Goal: Feedback & Contribution: Contribute content

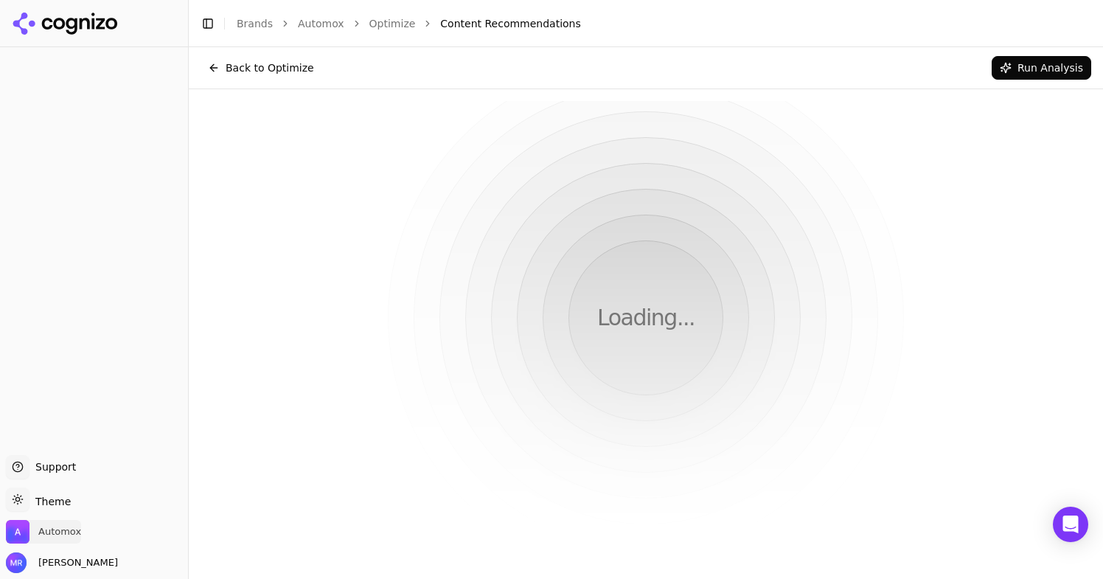
click at [64, 537] on span "Automox" at bounding box center [59, 531] width 43 height 13
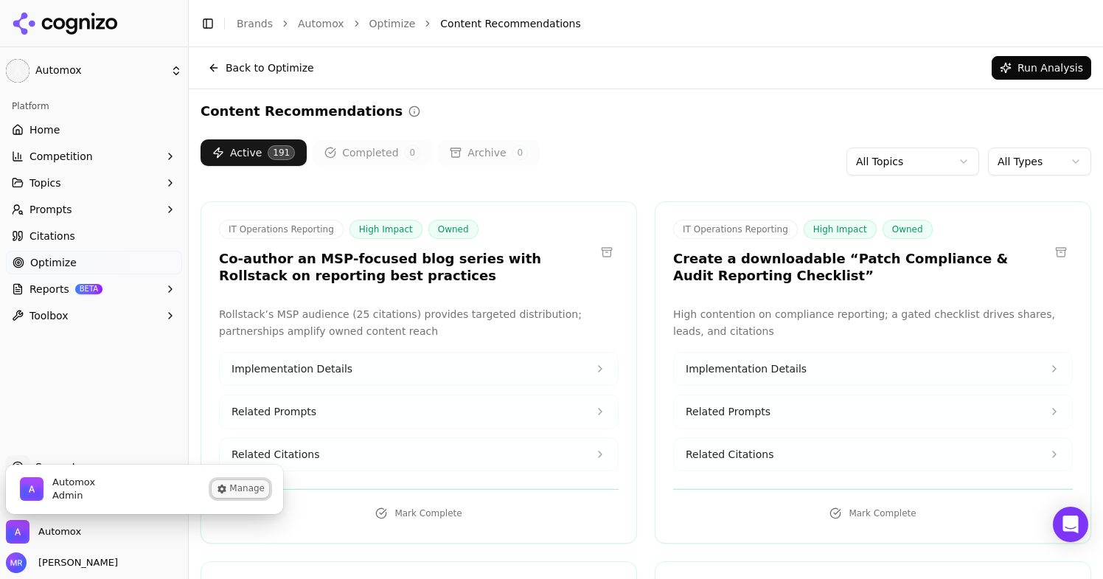
click at [234, 486] on button "Manage" at bounding box center [240, 489] width 57 height 18
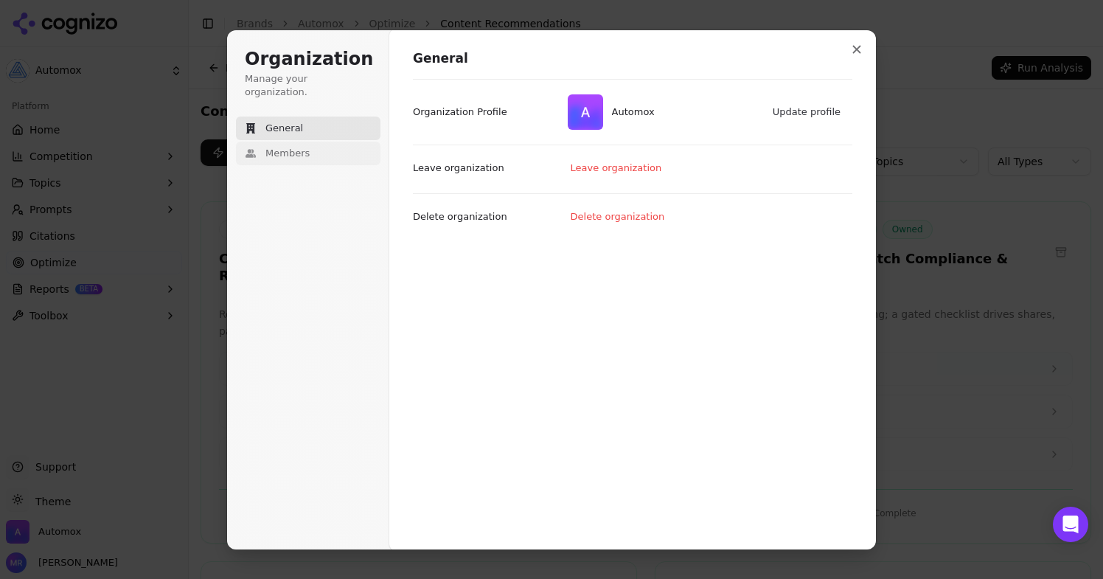
click at [311, 142] on button "Members" at bounding box center [308, 154] width 144 height 24
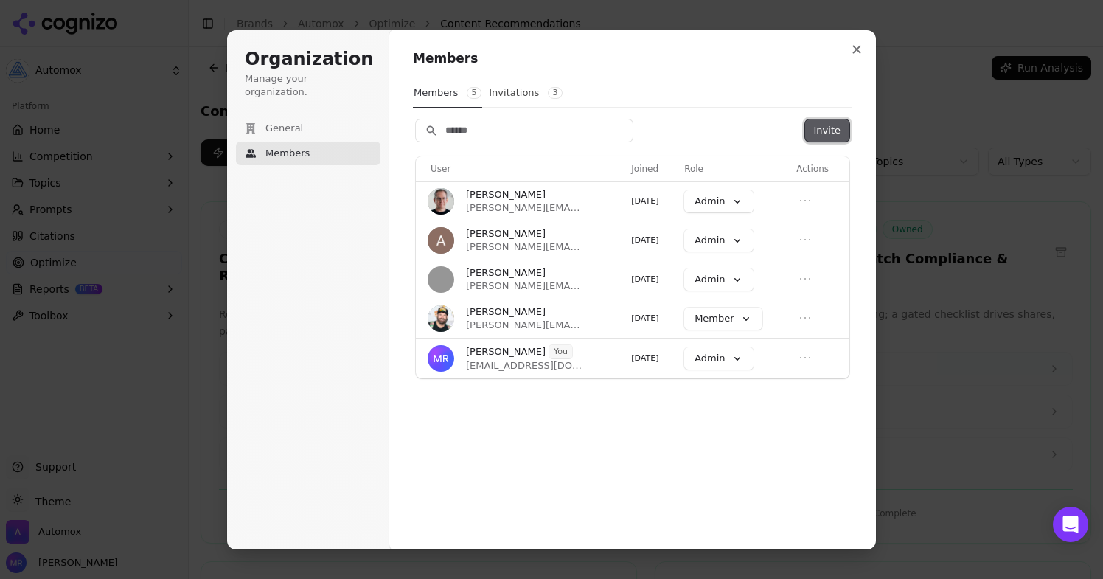
click at [842, 127] on button "Invite" at bounding box center [827, 130] width 44 height 22
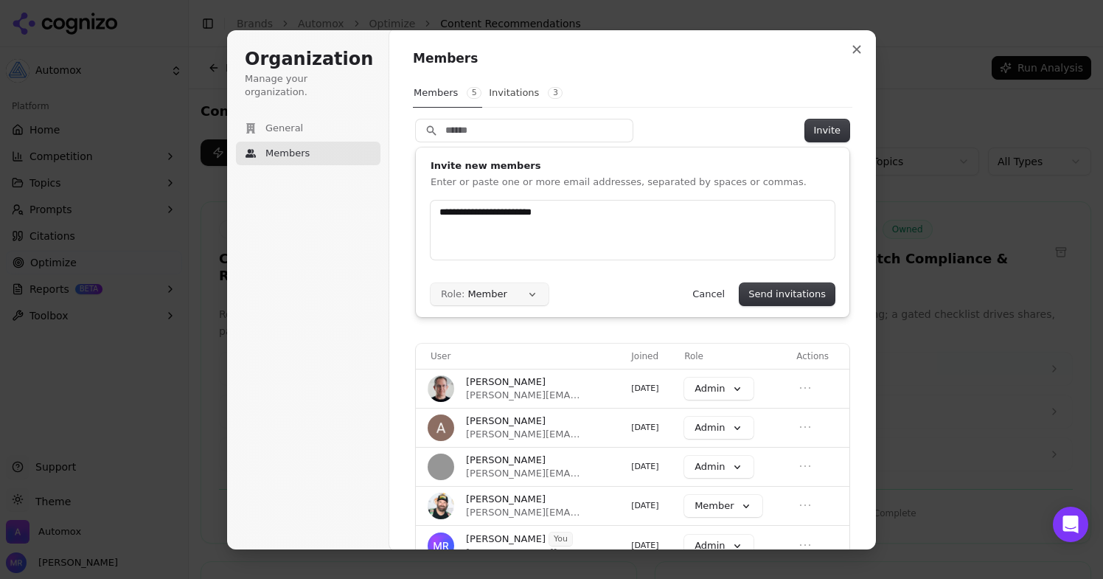
type input "**********"
click at [496, 295] on button "Role: Member" at bounding box center [489, 294] width 118 height 22
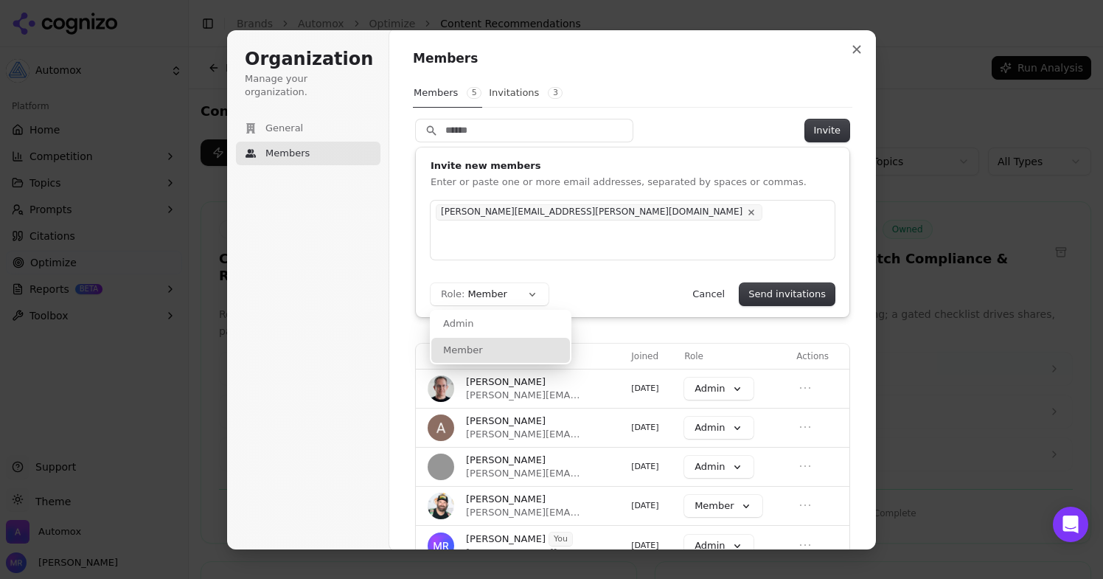
click at [607, 301] on div "Role: Member Admin Member Send invitations Cancel" at bounding box center [632, 294] width 404 height 22
click at [819, 297] on button "Send invitations" at bounding box center [786, 294] width 95 height 22
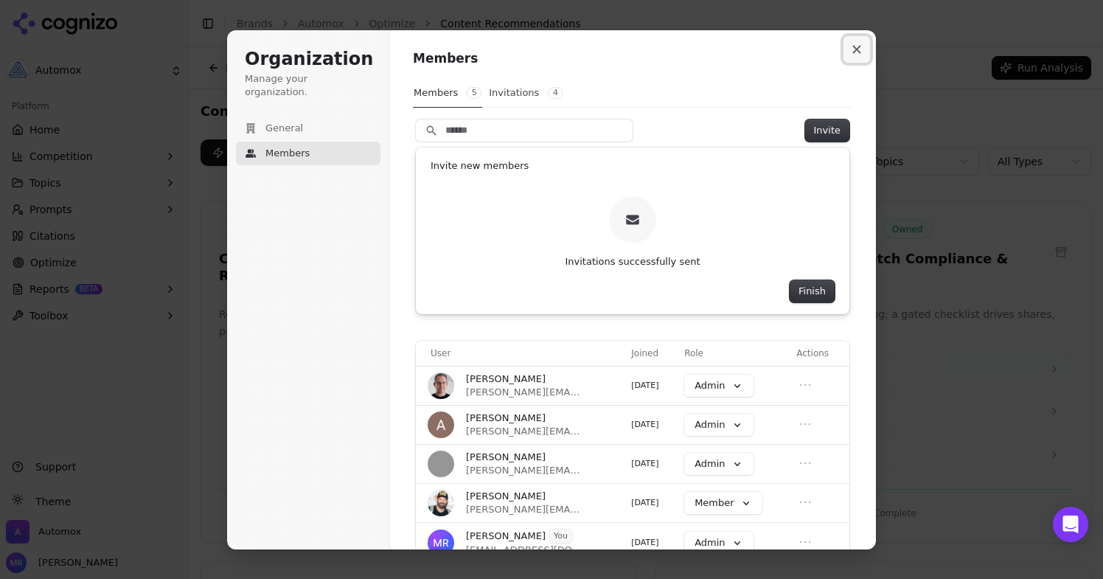
click at [862, 49] on button "Close modal" at bounding box center [856, 49] width 27 height 27
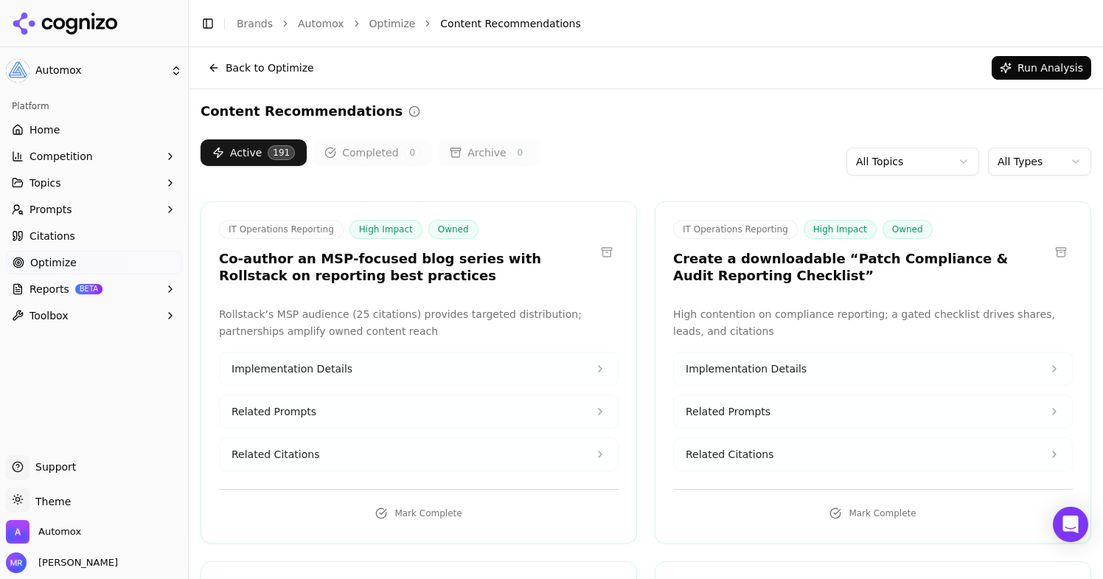
click at [63, 205] on span "Prompts" at bounding box center [50, 209] width 43 height 15
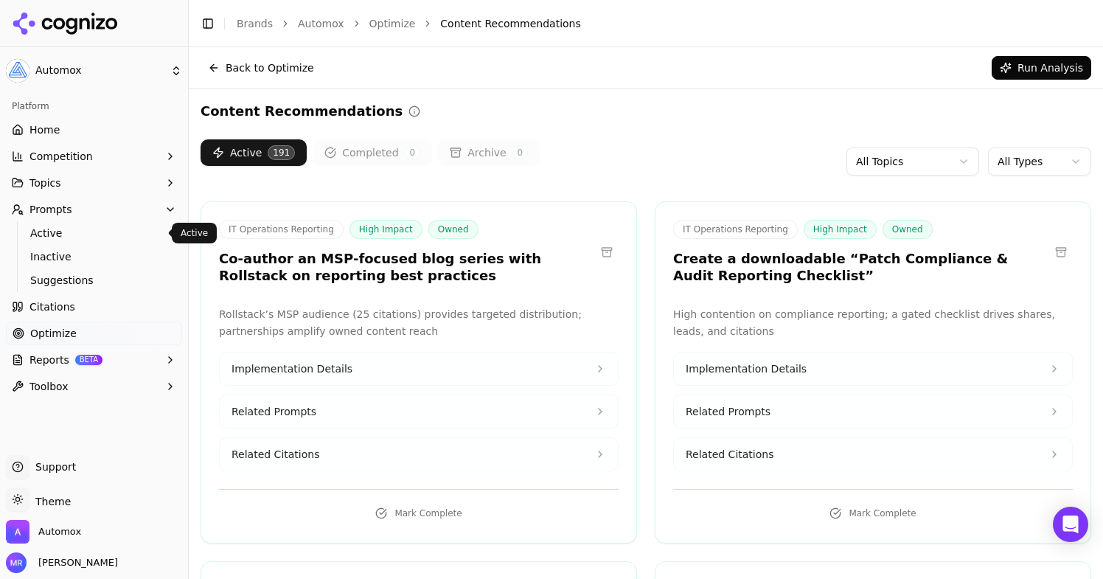
click at [57, 237] on span "Active" at bounding box center [94, 233] width 128 height 15
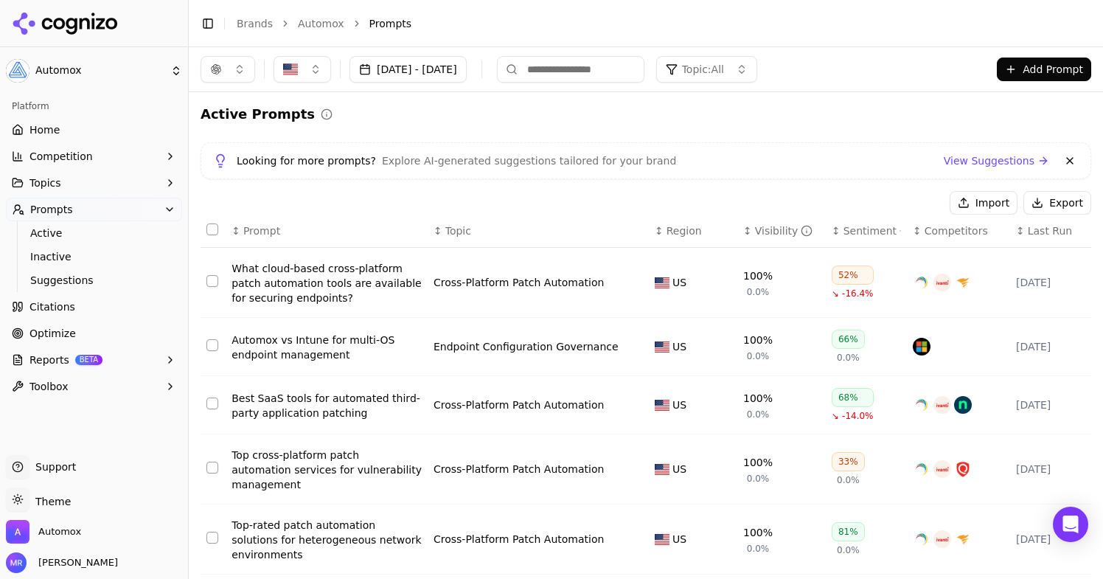
scroll to position [21, 0]
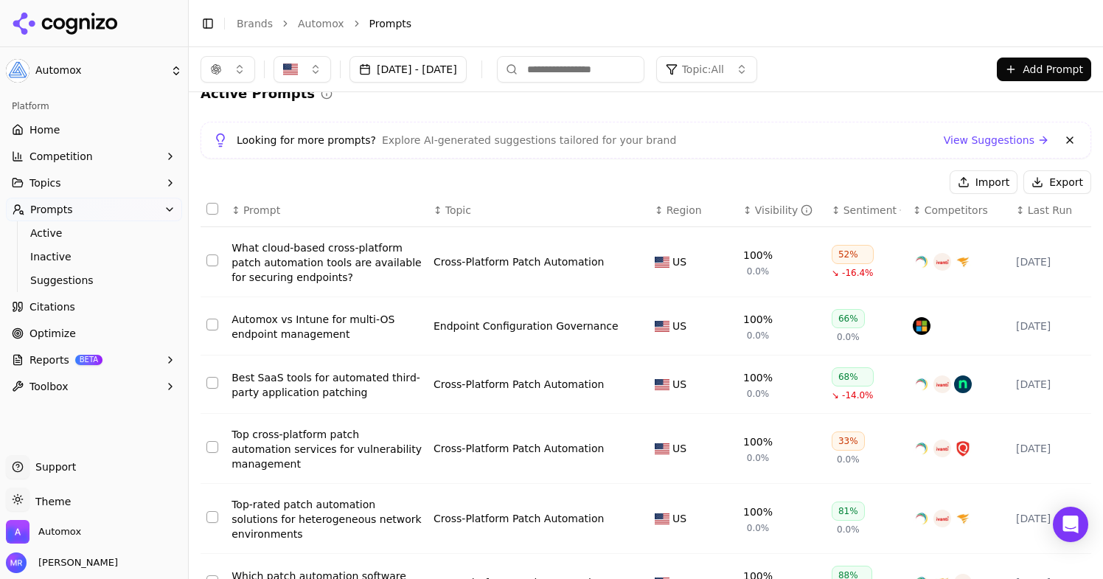
click at [235, 80] on button "button" at bounding box center [227, 69] width 55 height 27
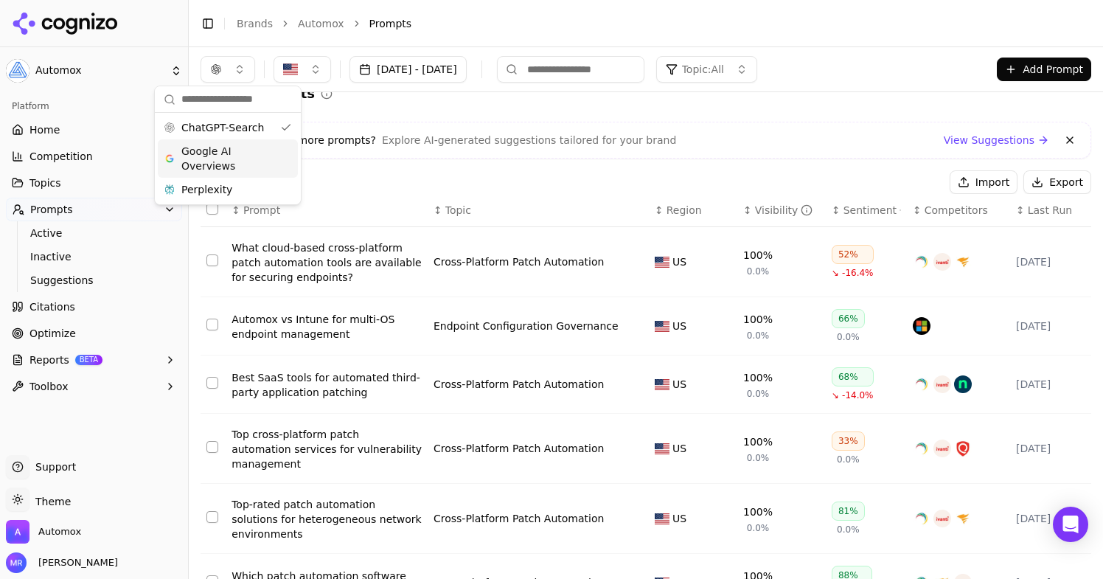
click at [257, 159] on span "Google AI Overviews" at bounding box center [227, 158] width 93 height 29
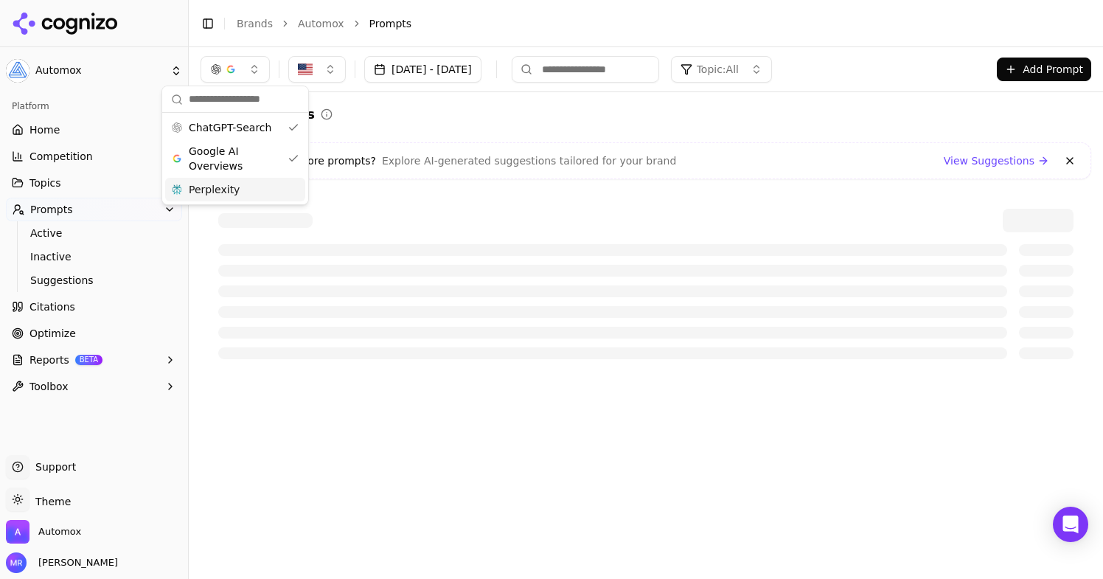
click at [246, 189] on div "Perplexity" at bounding box center [235, 190] width 140 height 24
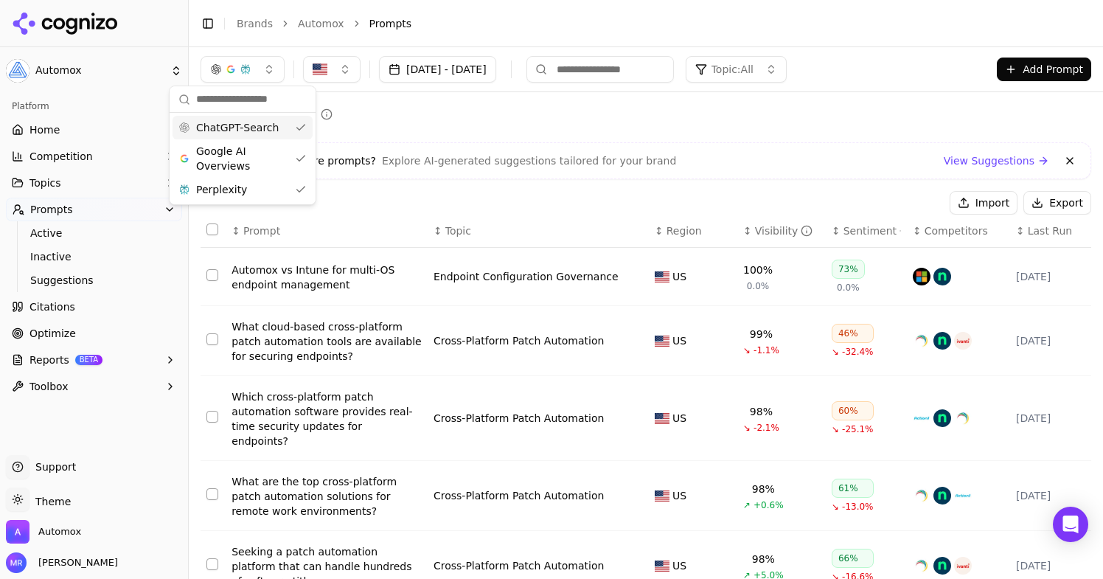
click at [764, 140] on div "Active Prompts Looking for more prompts? Explore AI-generated suggestions tailo…" at bounding box center [645, 539] width 890 height 871
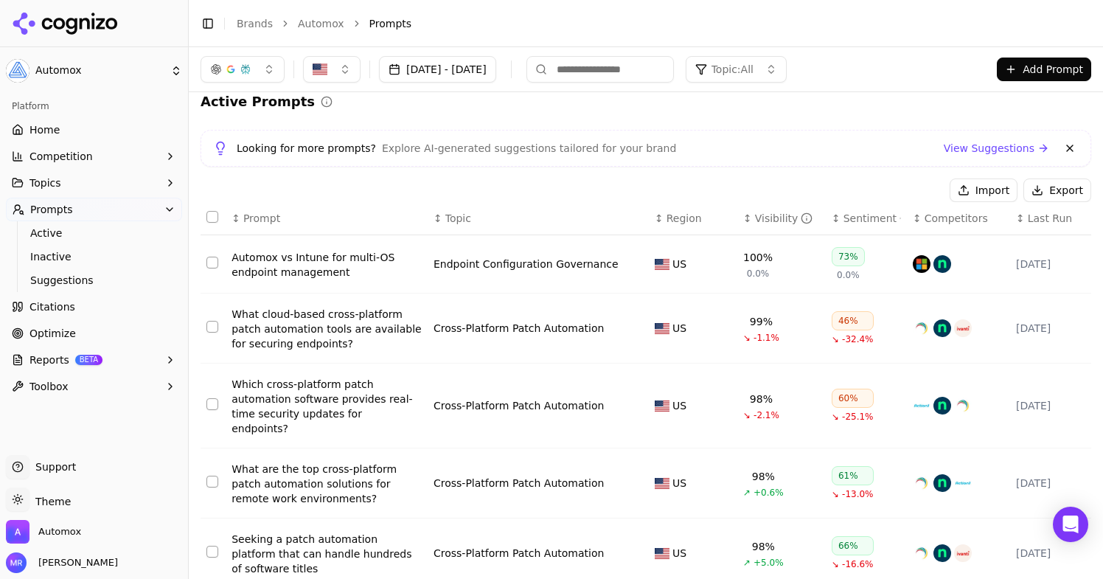
scroll to position [41, 0]
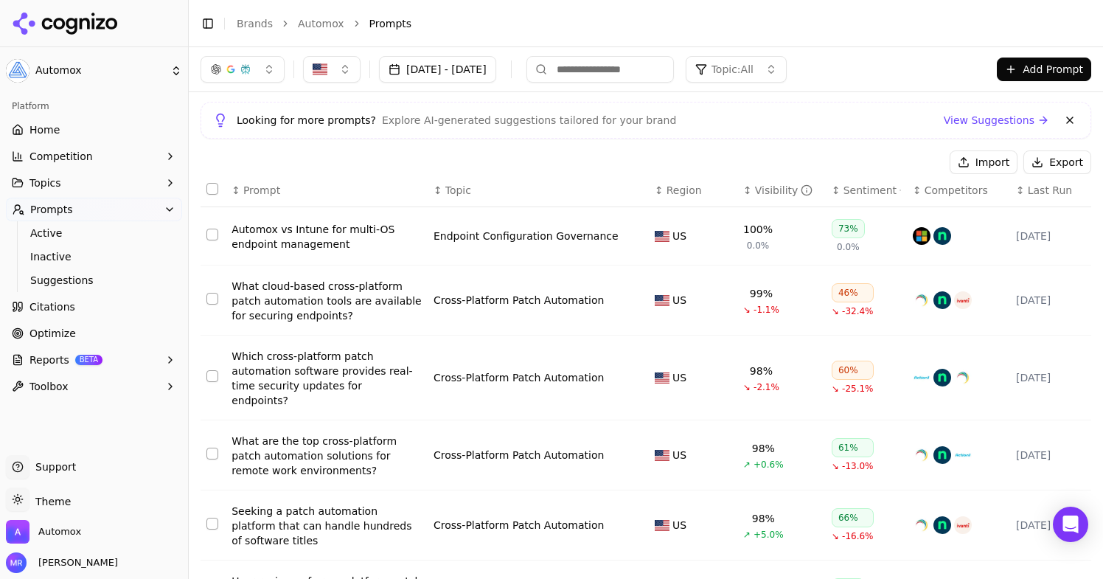
click at [69, 126] on link "Home" at bounding box center [94, 130] width 176 height 24
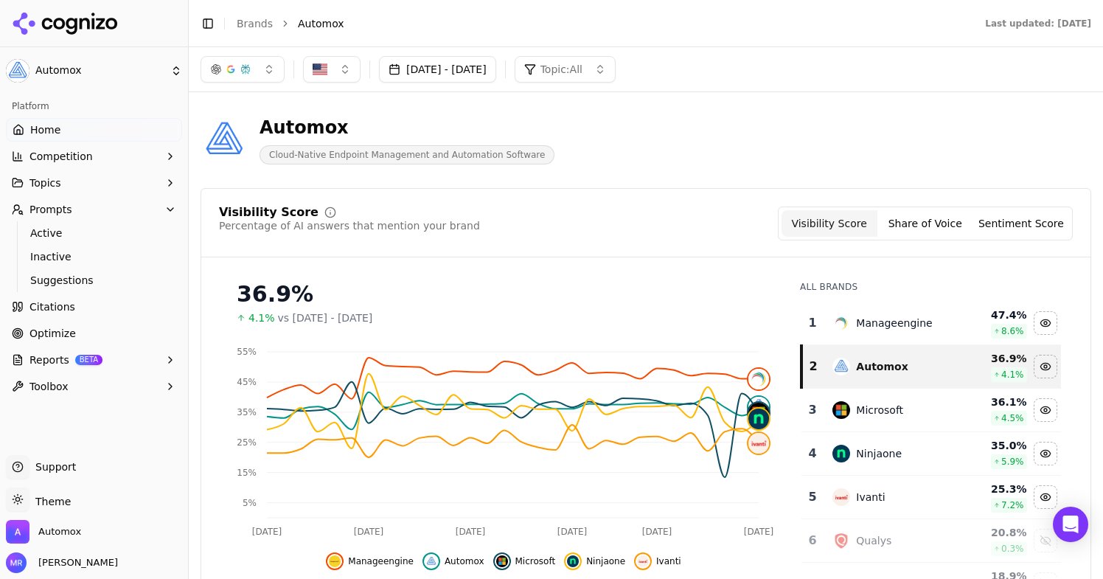
click at [496, 72] on button "[DATE] - [DATE]" at bounding box center [437, 69] width 117 height 27
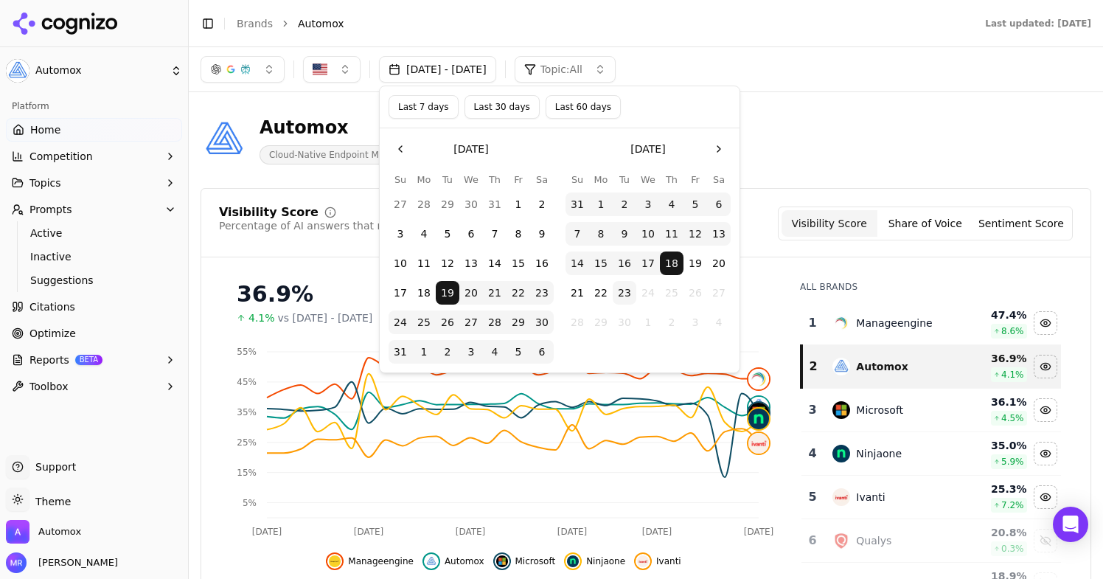
click at [433, 98] on button "Last 7 days" at bounding box center [423, 107] width 70 height 24
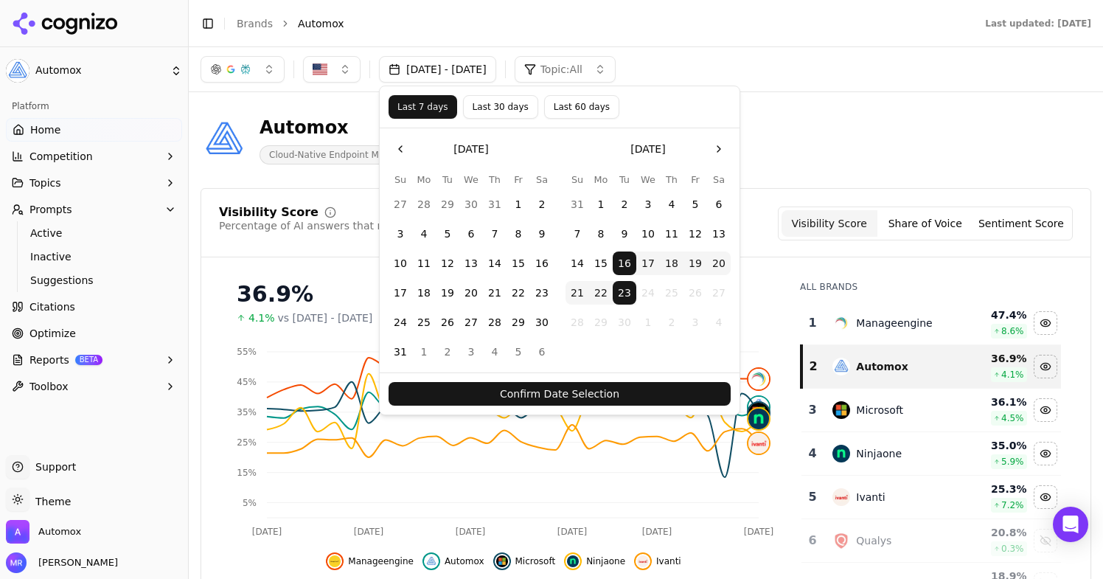
click at [596, 390] on button "Confirm Date Selection" at bounding box center [559, 394] width 342 height 24
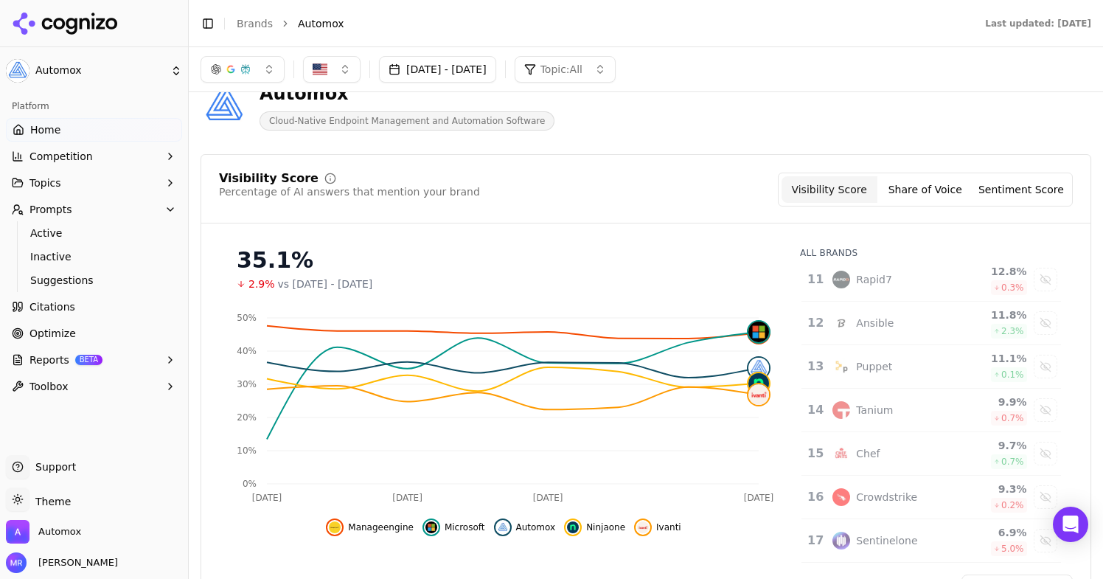
scroll to position [448, 0]
click at [844, 453] on img "Data table" at bounding box center [841, 450] width 18 height 18
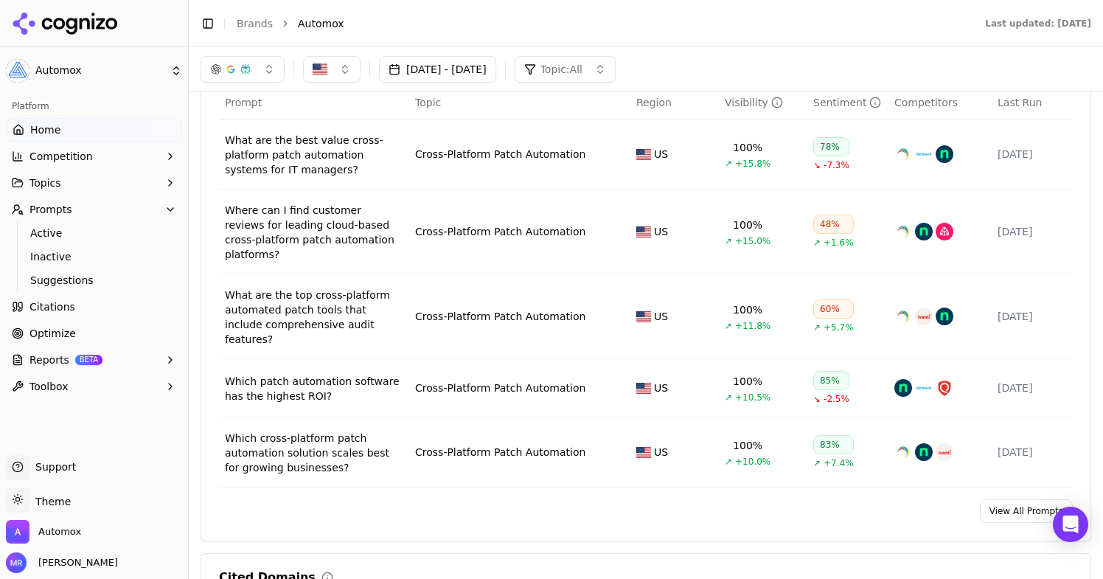
scroll to position [1114, 0]
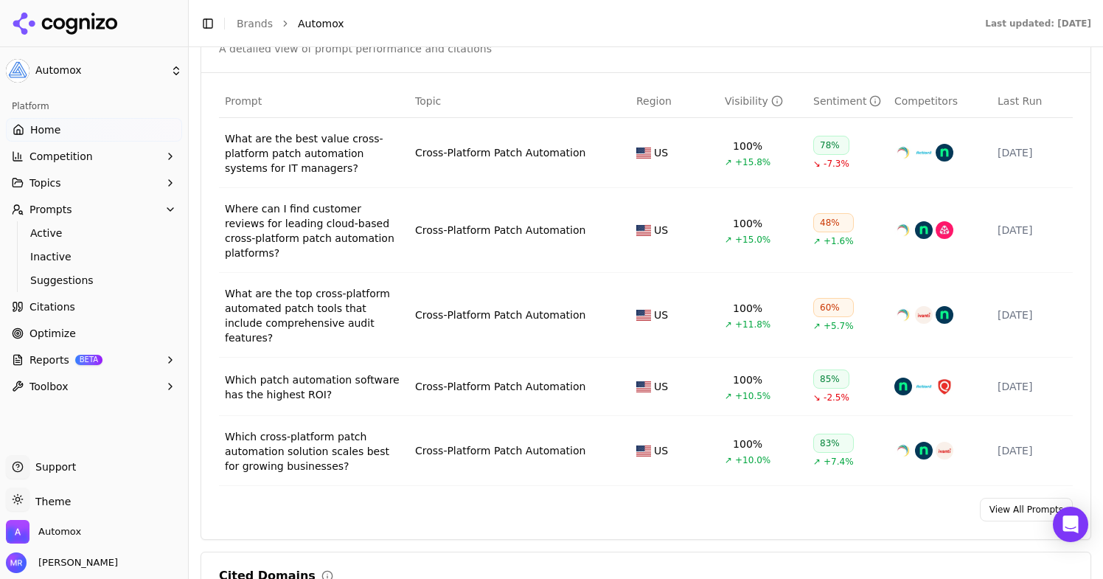
click at [303, 153] on div "What are the best value cross-platform patch automation systems for IT managers?" at bounding box center [314, 153] width 178 height 44
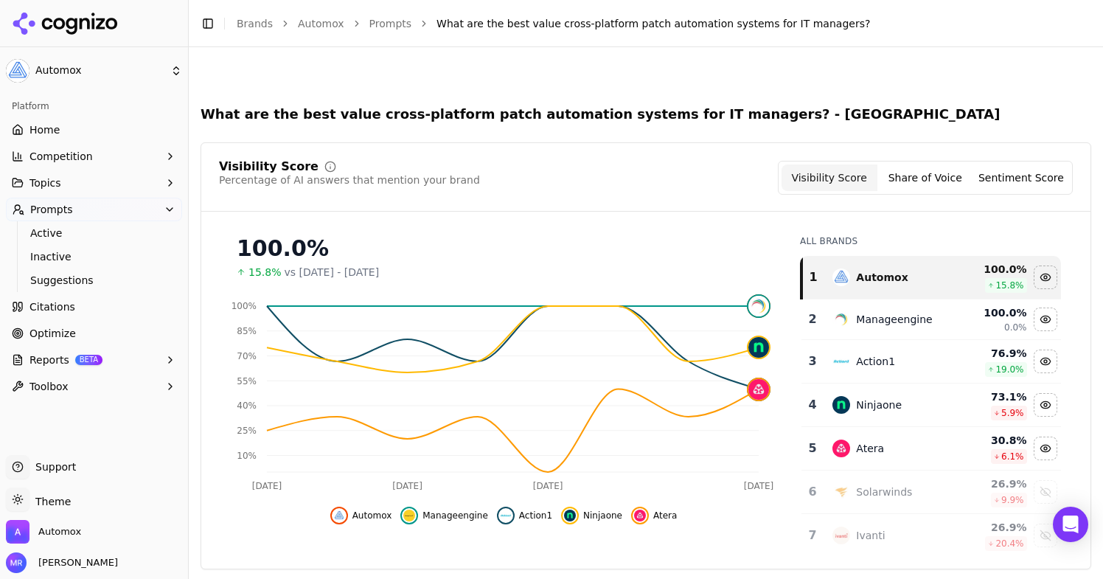
scroll to position [467, 0]
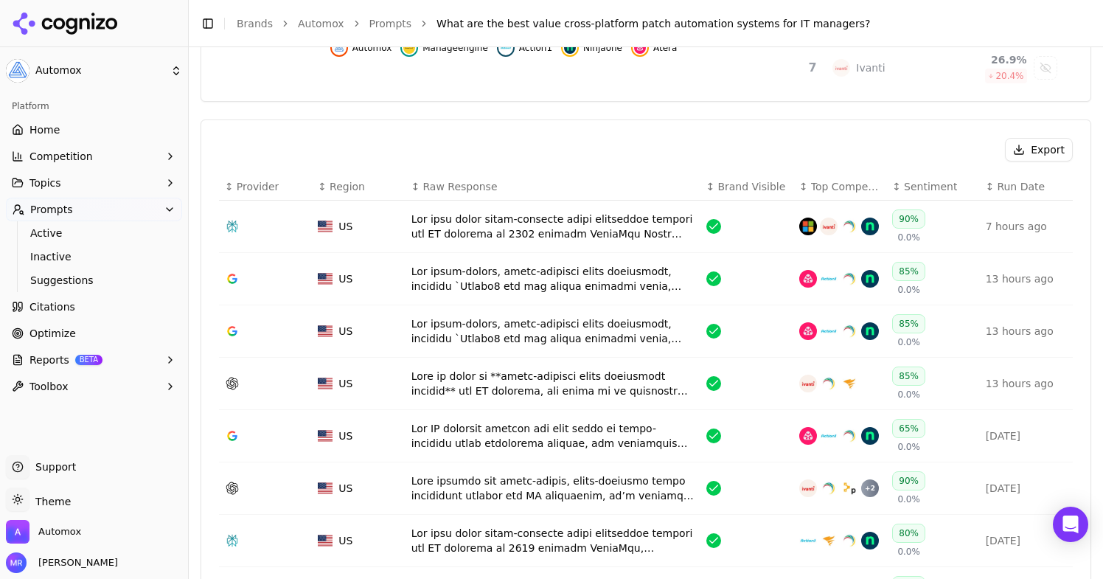
click at [494, 226] on div "Data table" at bounding box center [552, 226] width 283 height 29
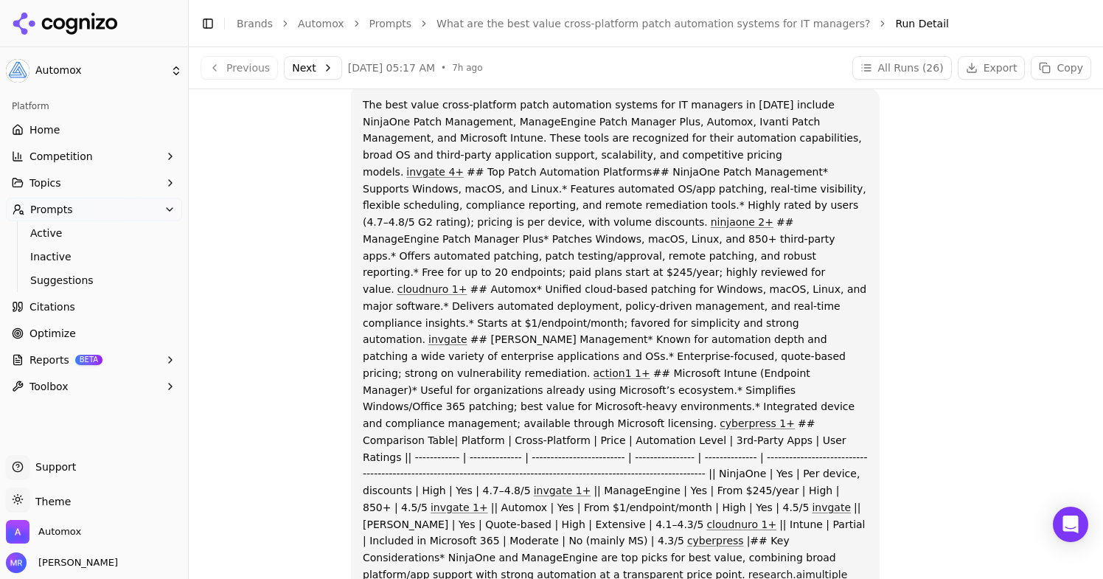
scroll to position [80, 0]
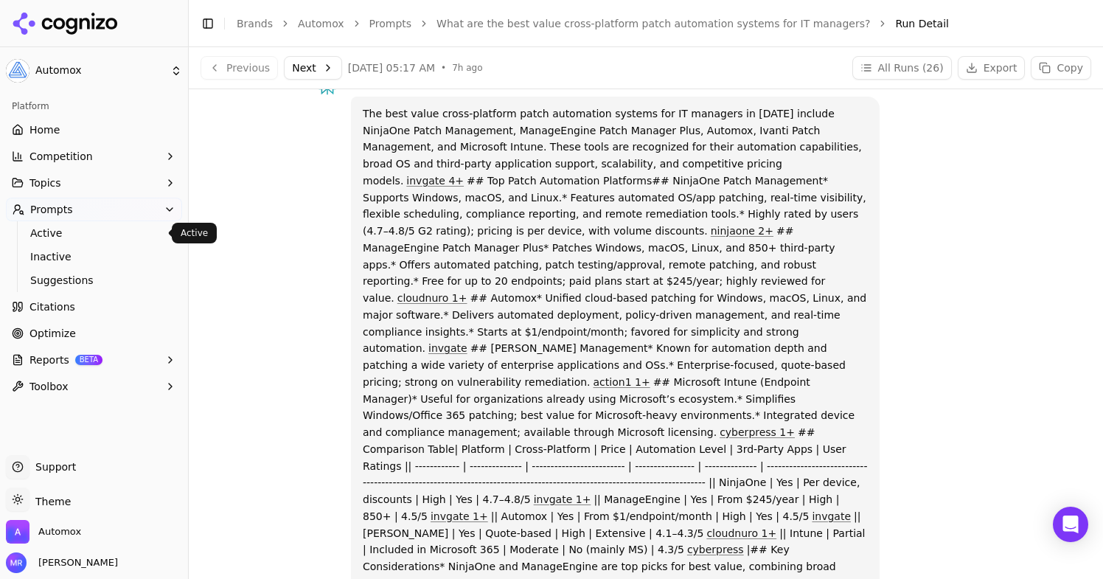
click at [137, 233] on span "Active" at bounding box center [94, 233] width 128 height 15
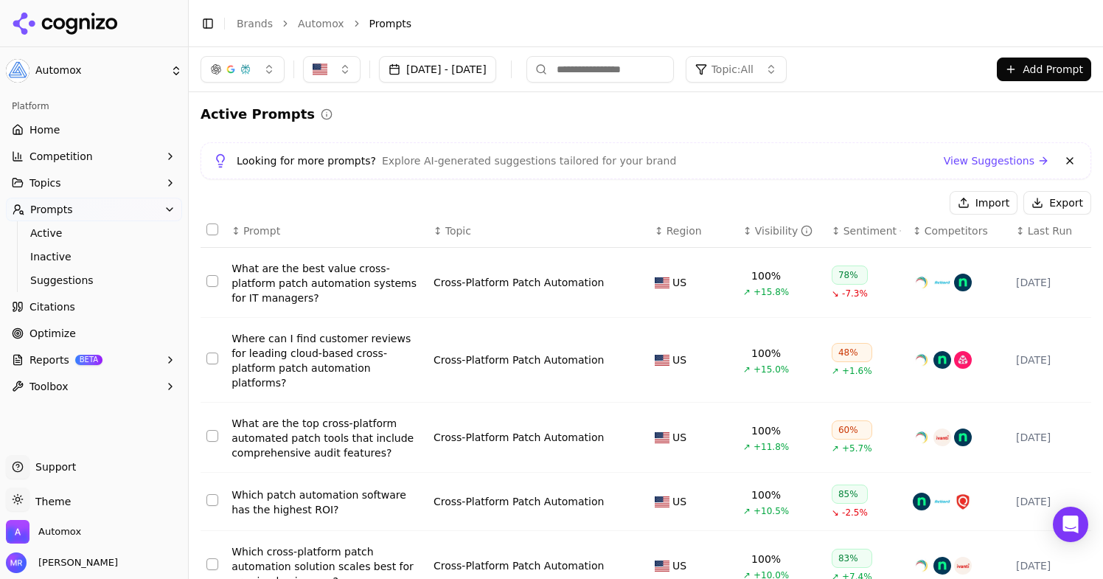
click at [297, 296] on div "What are the best value cross-platform patch automation systems for IT managers?" at bounding box center [326, 283] width 190 height 44
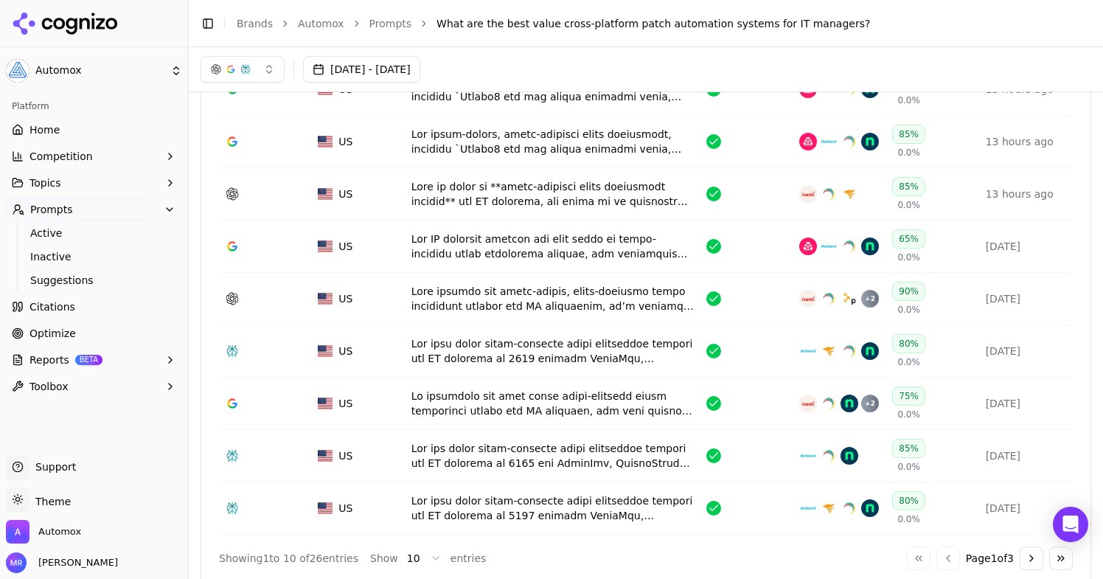
scroll to position [742, 0]
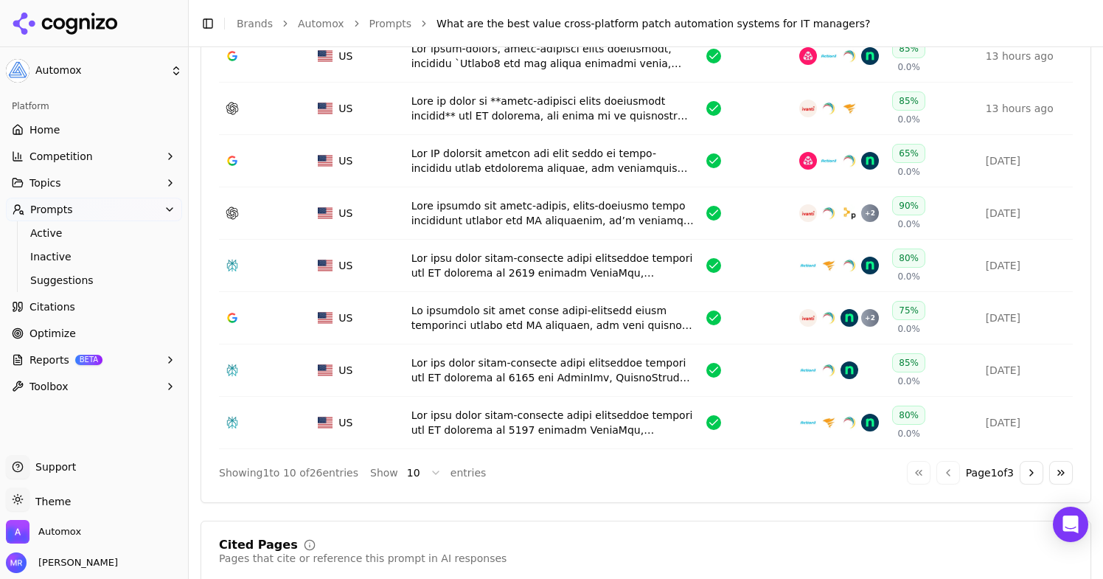
click at [1023, 474] on button "Go to next page" at bounding box center [1031, 473] width 24 height 24
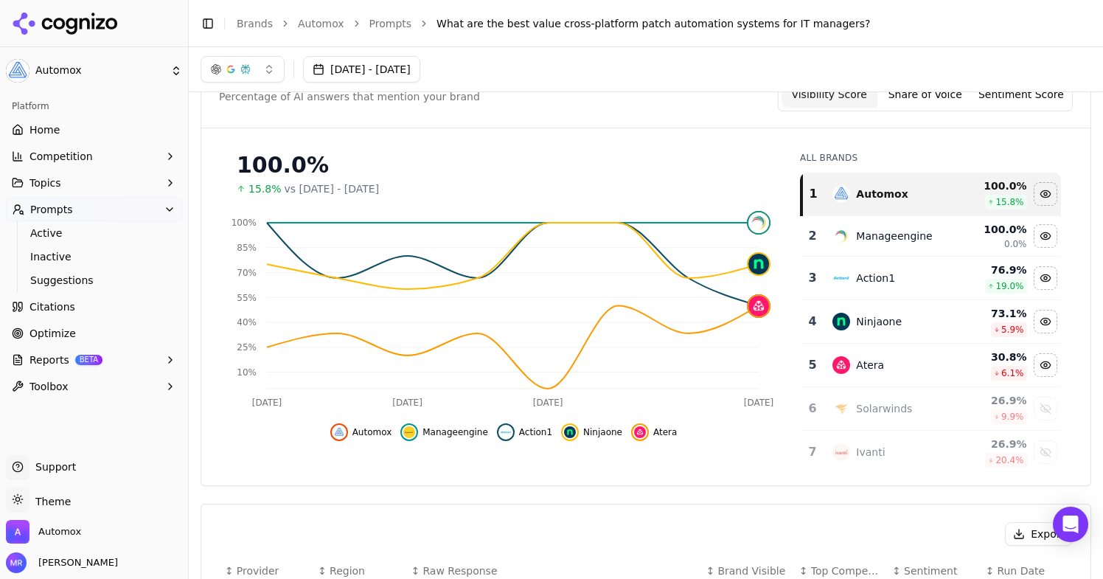
scroll to position [0, 0]
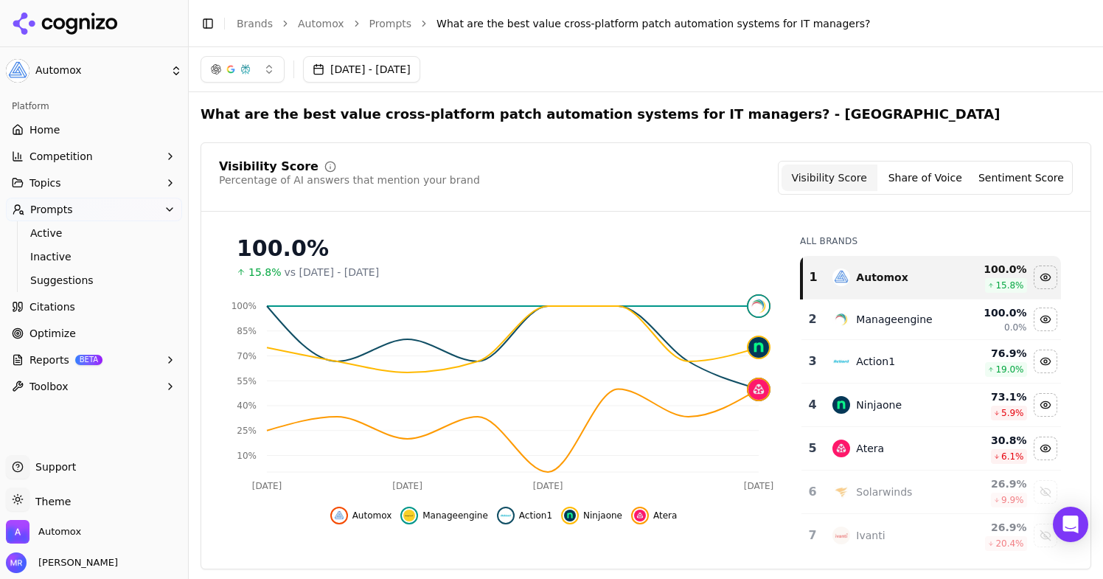
click at [420, 77] on button "[DATE] - [DATE]" at bounding box center [361, 69] width 117 height 27
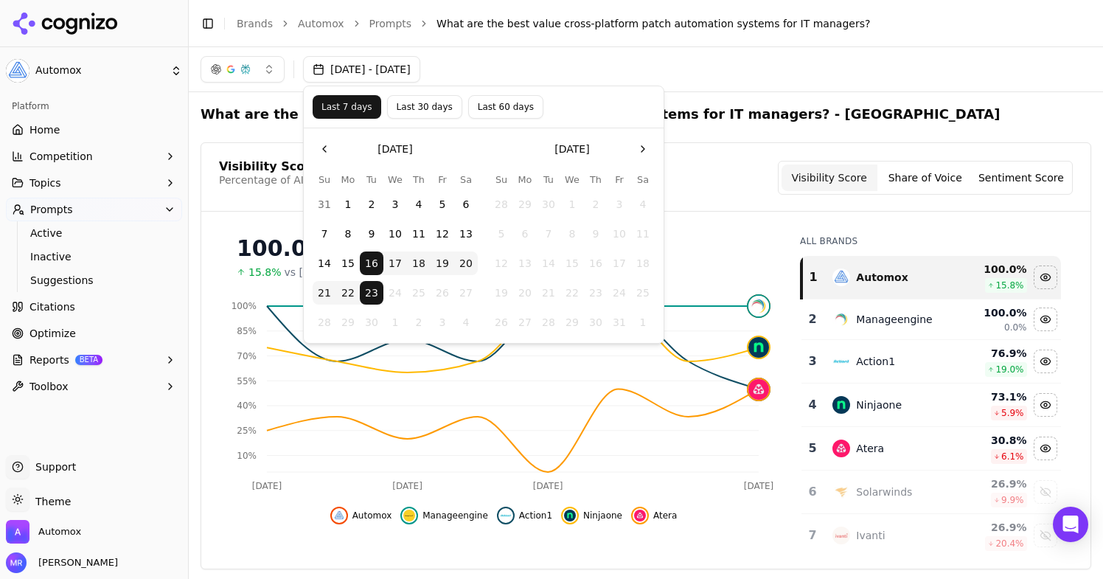
click at [426, 102] on button "Last 30 days" at bounding box center [424, 107] width 75 height 24
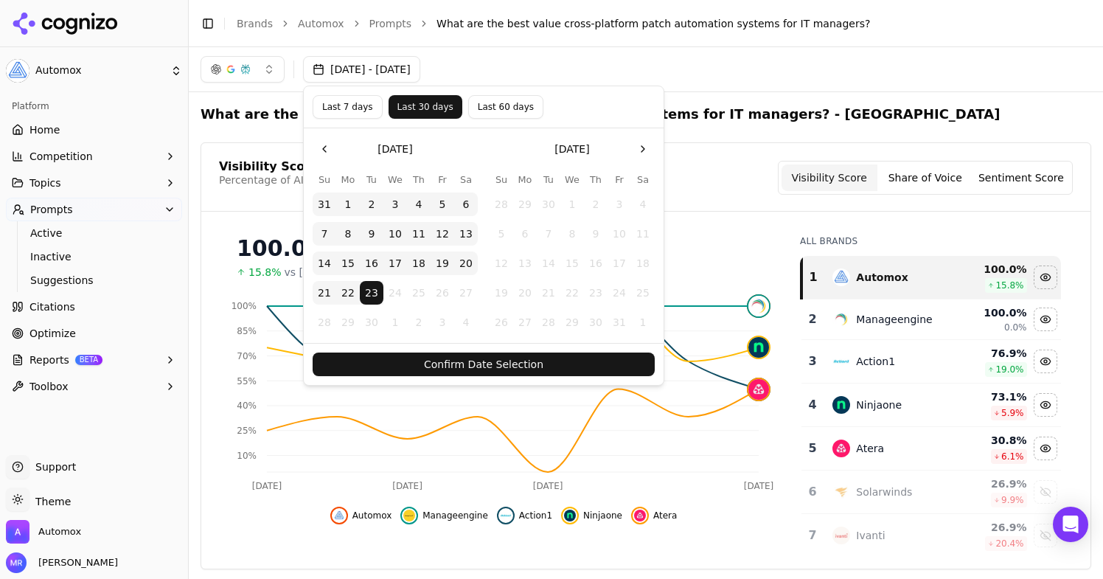
click at [463, 370] on button "Confirm Date Selection" at bounding box center [484, 364] width 342 height 24
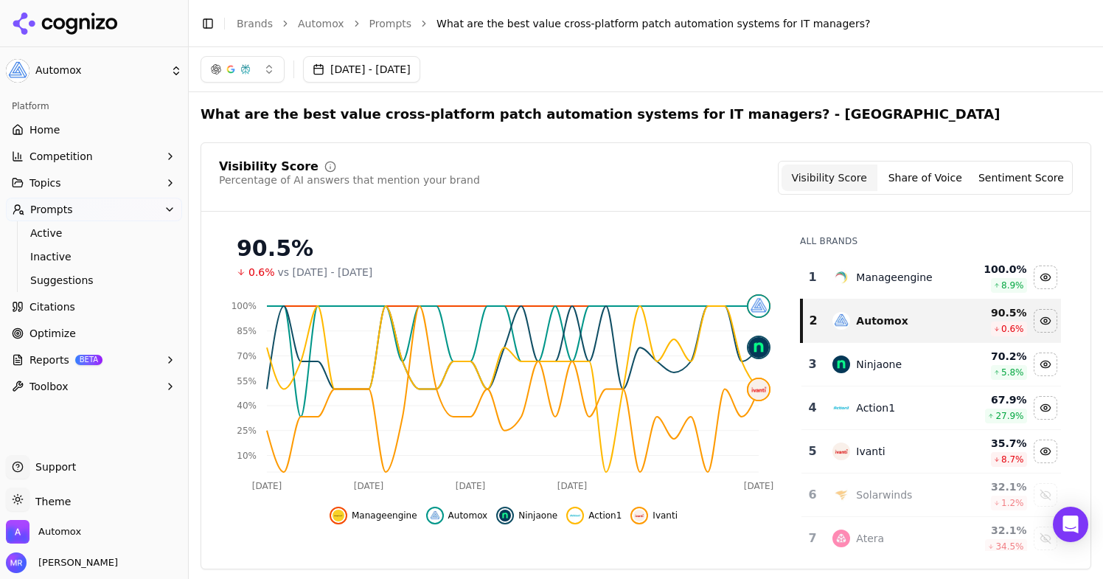
click at [80, 138] on link "Home" at bounding box center [94, 130] width 176 height 24
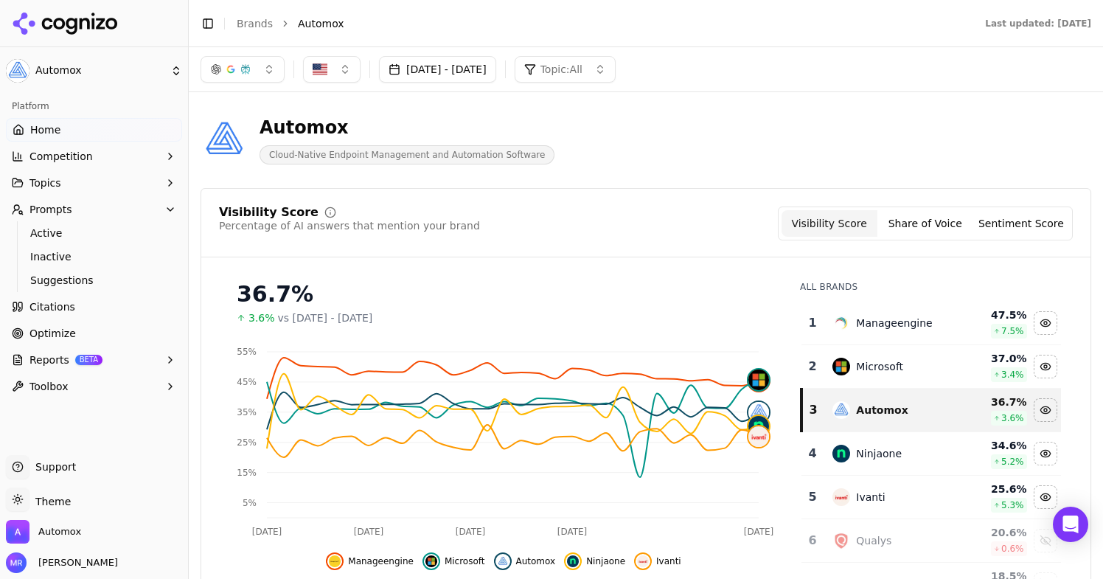
scroll to position [42, 0]
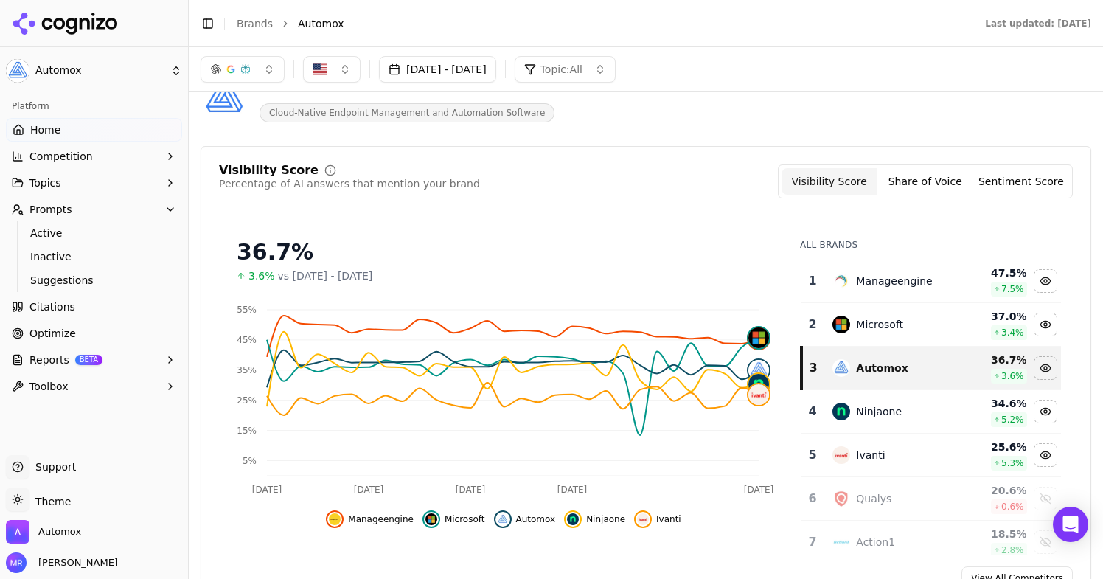
click at [91, 214] on button "Prompts" at bounding box center [94, 210] width 176 height 24
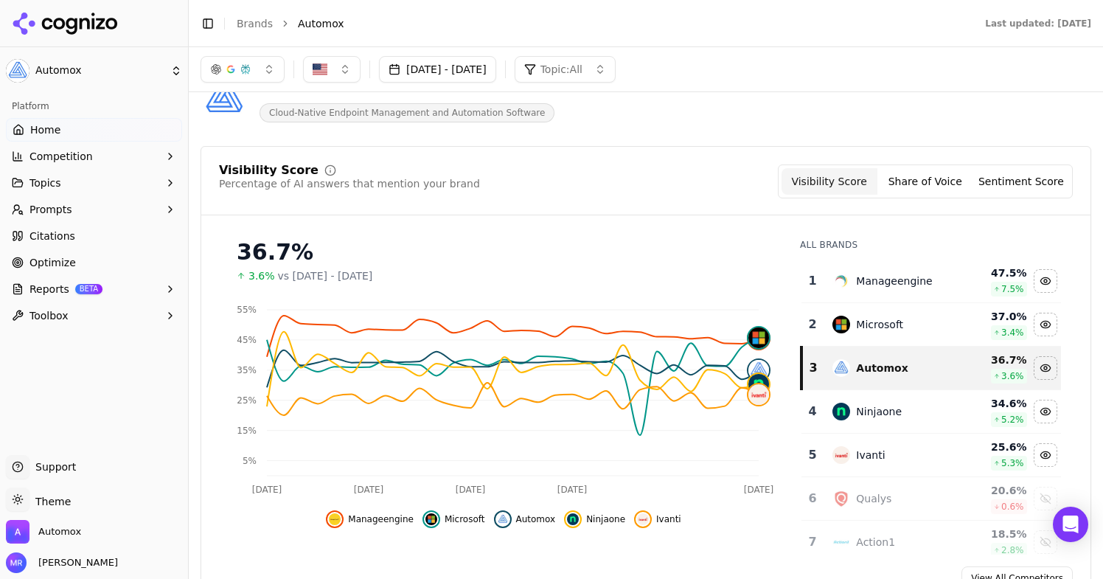
click at [87, 219] on button "Prompts" at bounding box center [94, 210] width 176 height 24
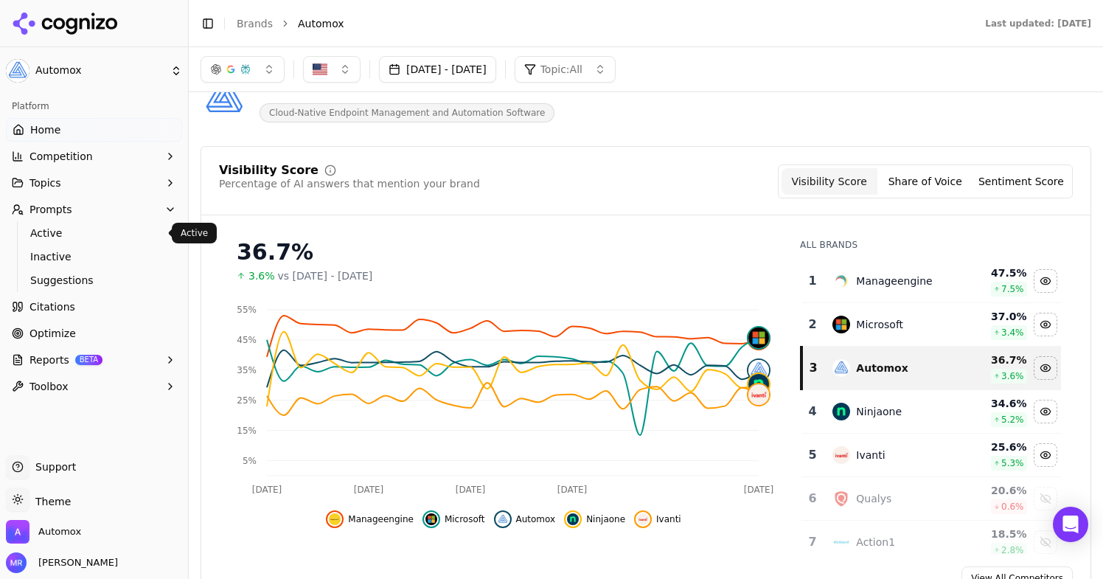
click at [71, 234] on span "Active" at bounding box center [94, 233] width 128 height 15
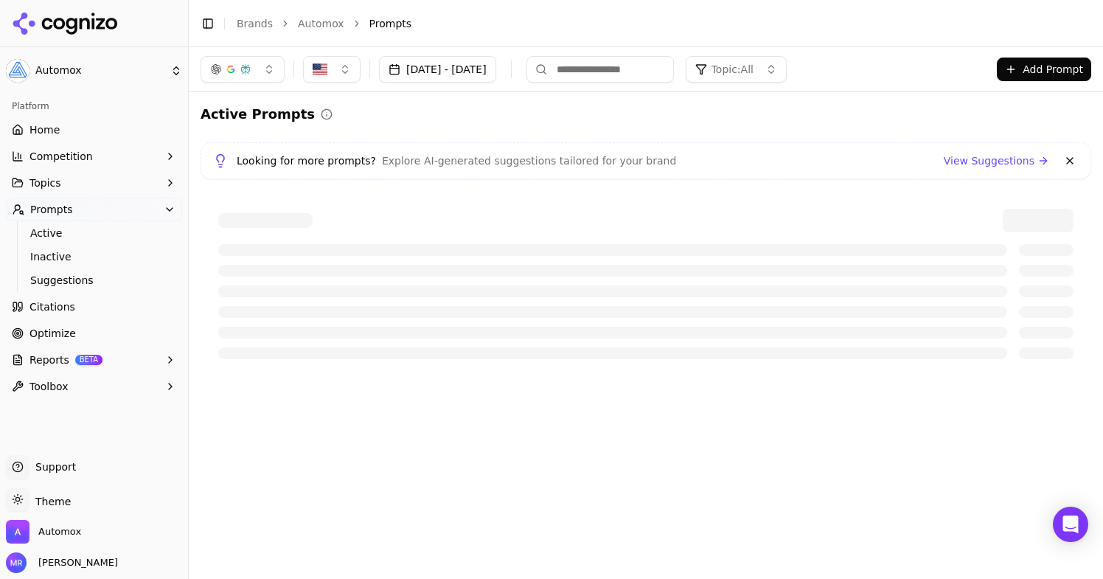
click at [1028, 76] on button "Add Prompt" at bounding box center [1044, 69] width 94 height 24
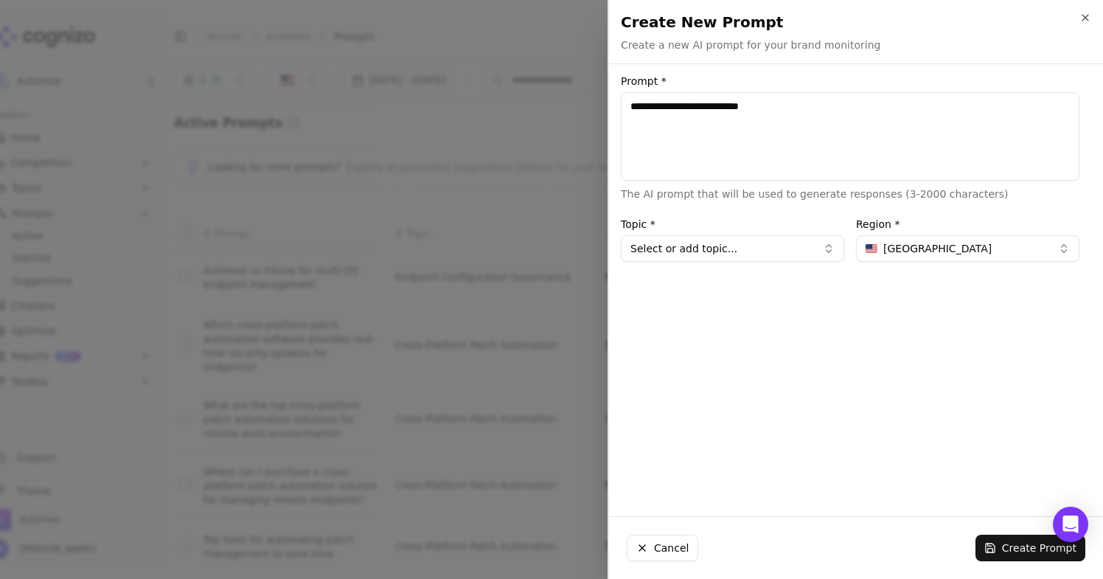
type textarea "**********"
click at [681, 245] on button "Select or add topic..." at bounding box center [732, 248] width 223 height 27
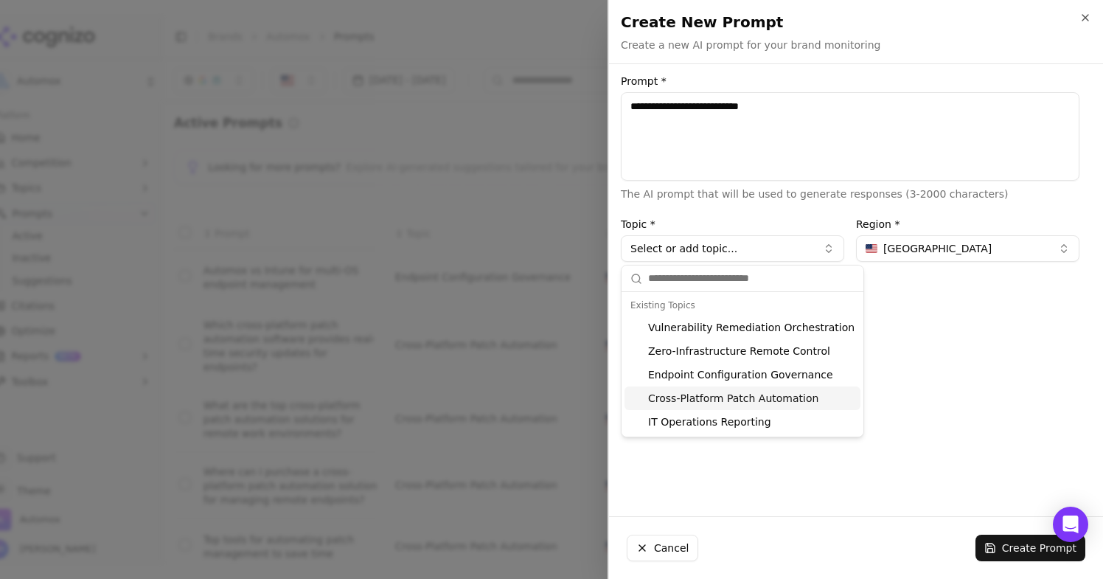
click at [751, 397] on div "Cross-Platform Patch Automation" at bounding box center [742, 398] width 236 height 24
type input "**********"
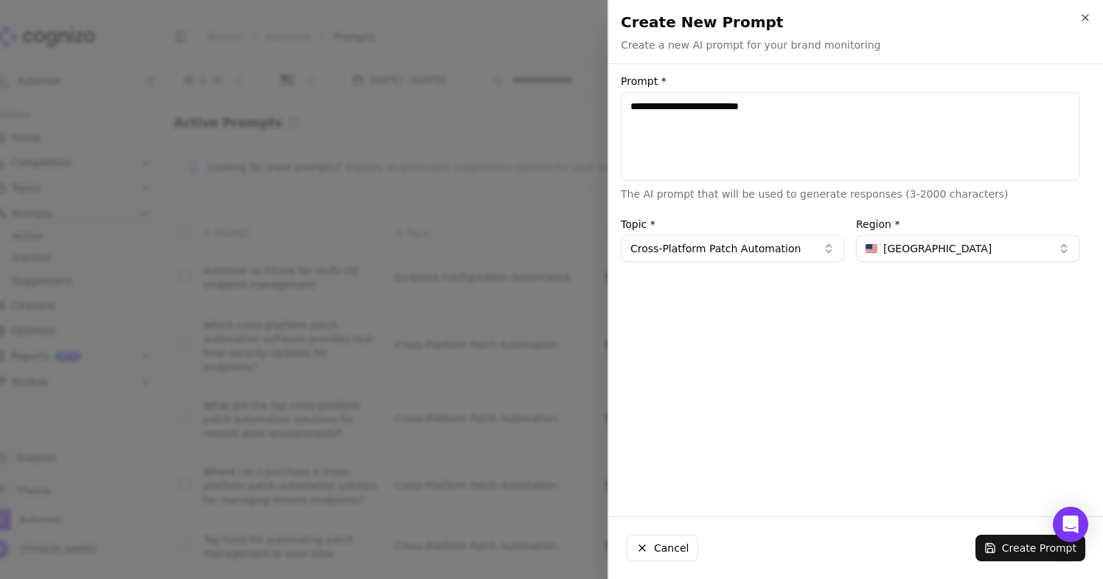
click at [1001, 541] on button "Create Prompt" at bounding box center [1030, 547] width 110 height 27
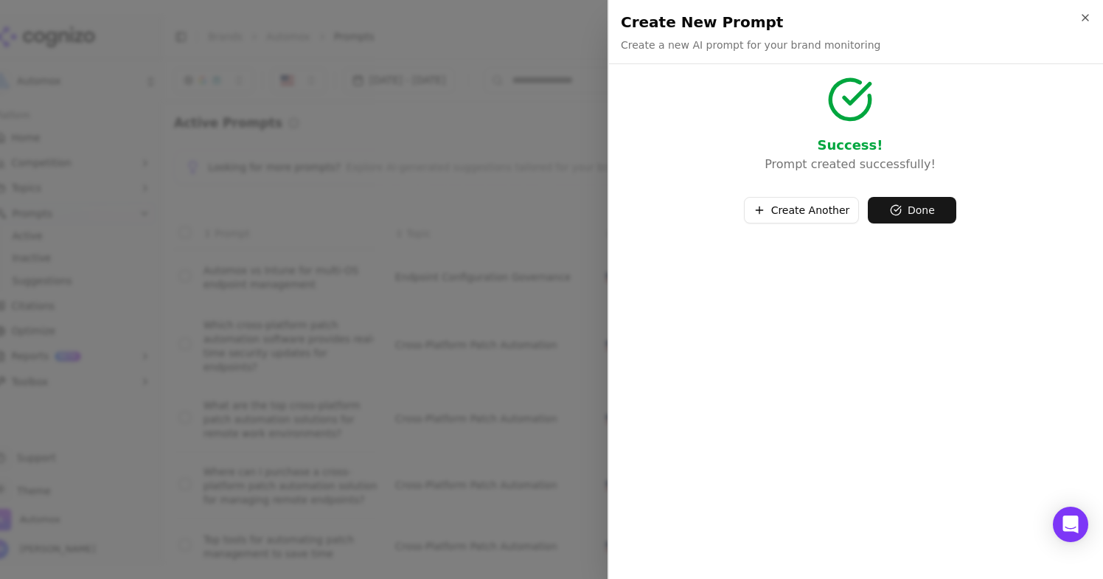
click at [924, 215] on button "Done" at bounding box center [912, 210] width 88 height 27
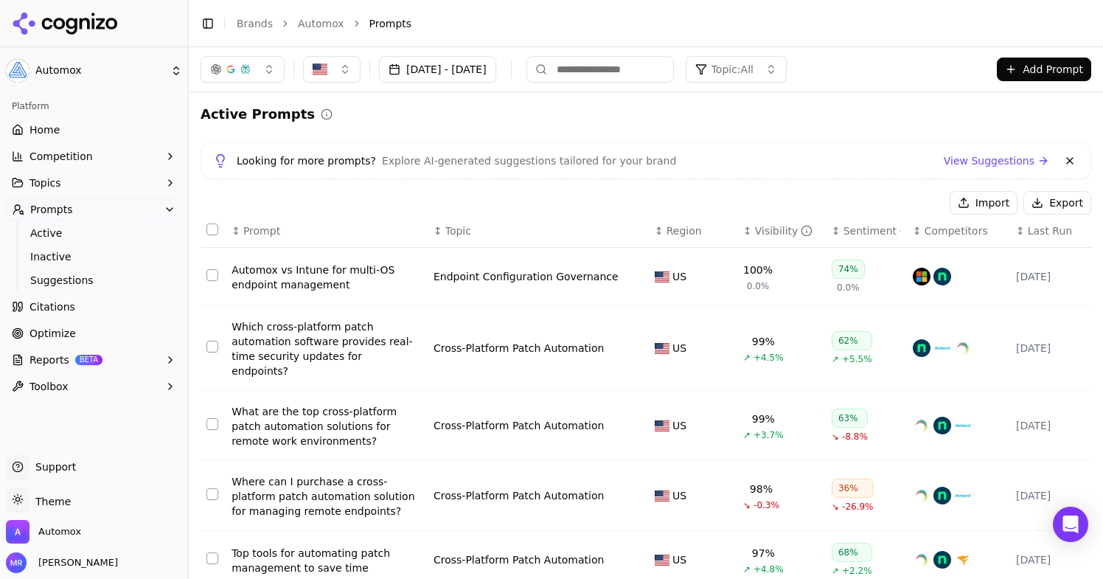
click at [57, 341] on link "Optimize" at bounding box center [94, 333] width 176 height 24
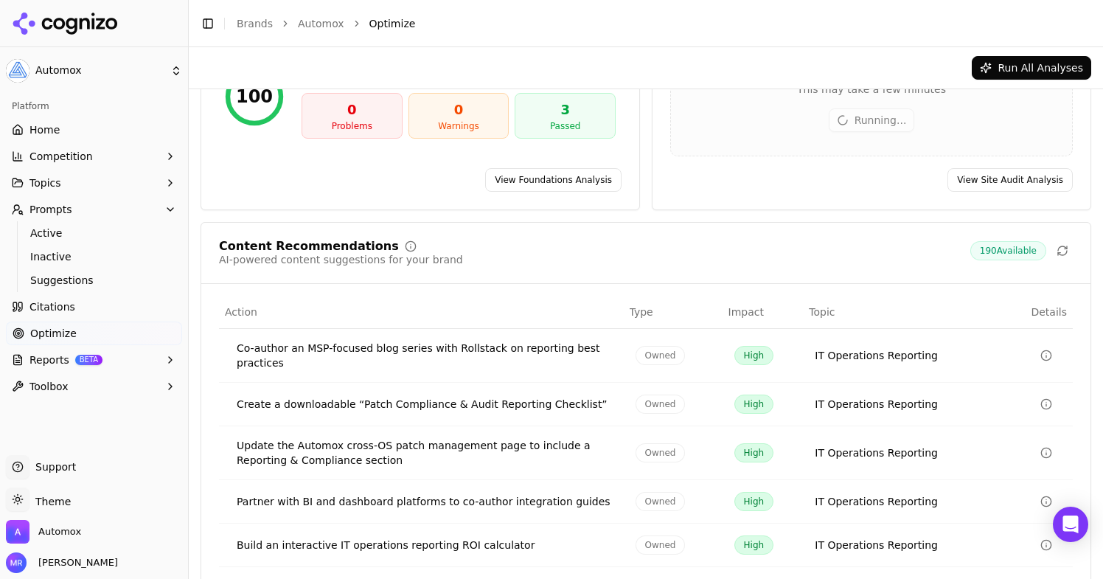
scroll to position [178, 0]
click at [51, 309] on span "Citations" at bounding box center [52, 306] width 46 height 15
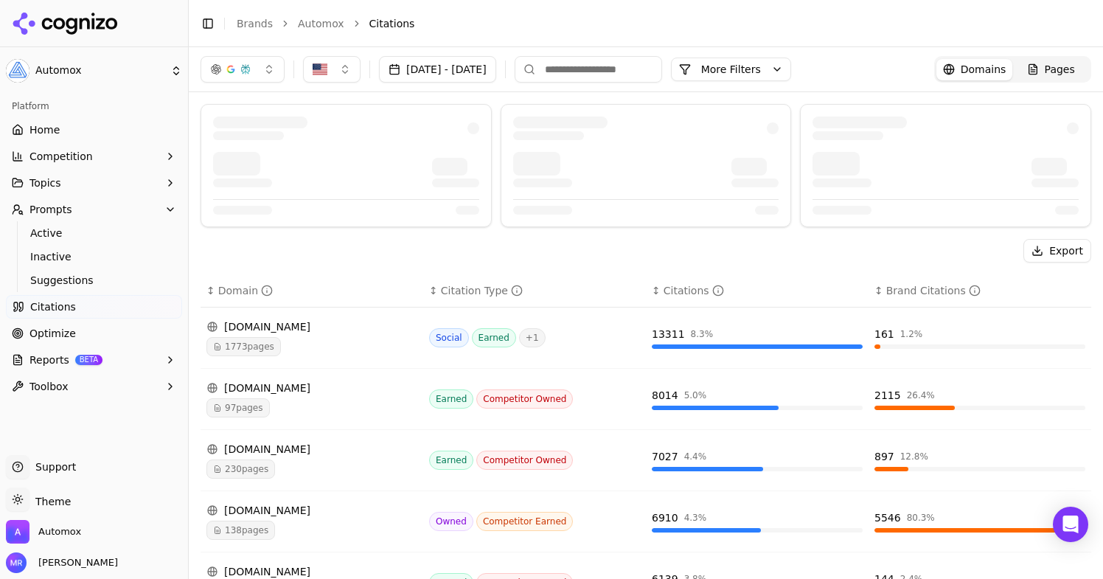
click at [496, 72] on button "[DATE] - [DATE]" at bounding box center [437, 69] width 117 height 27
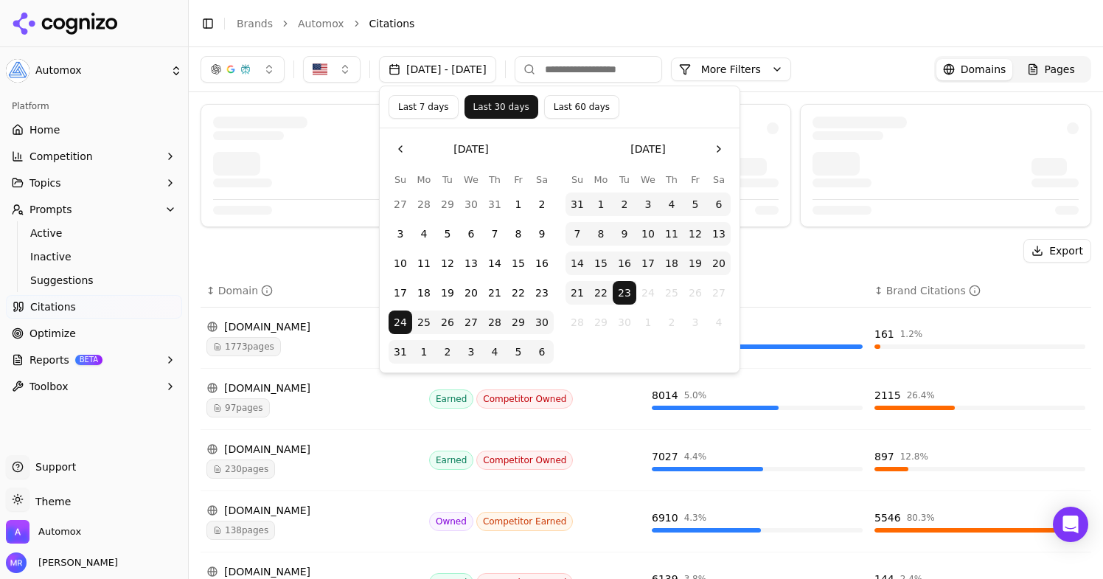
click at [410, 105] on button "Last 7 days" at bounding box center [423, 107] width 70 height 24
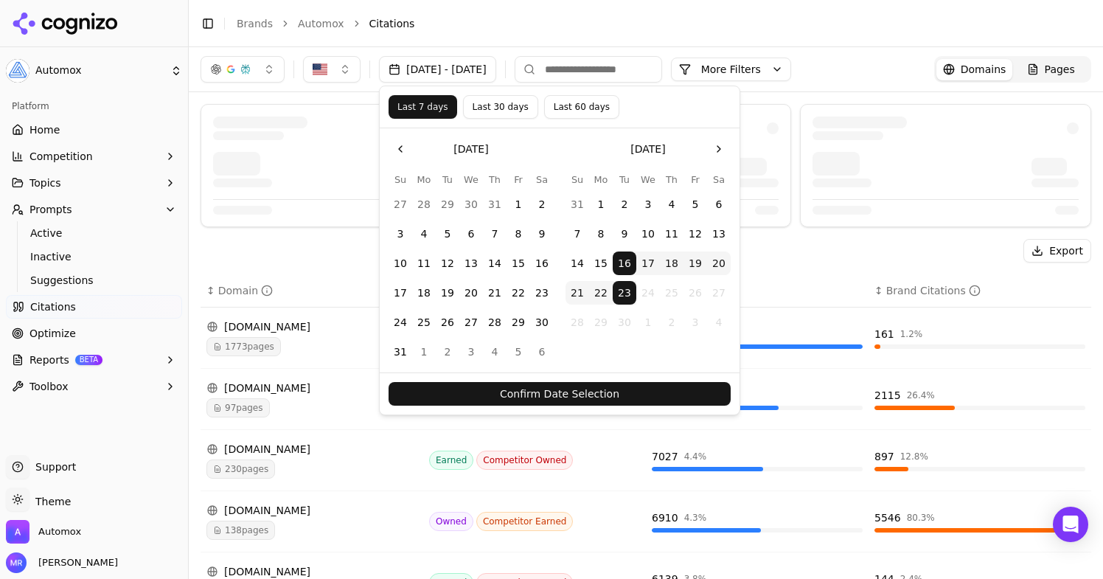
click at [495, 400] on button "Confirm Date Selection" at bounding box center [559, 394] width 342 height 24
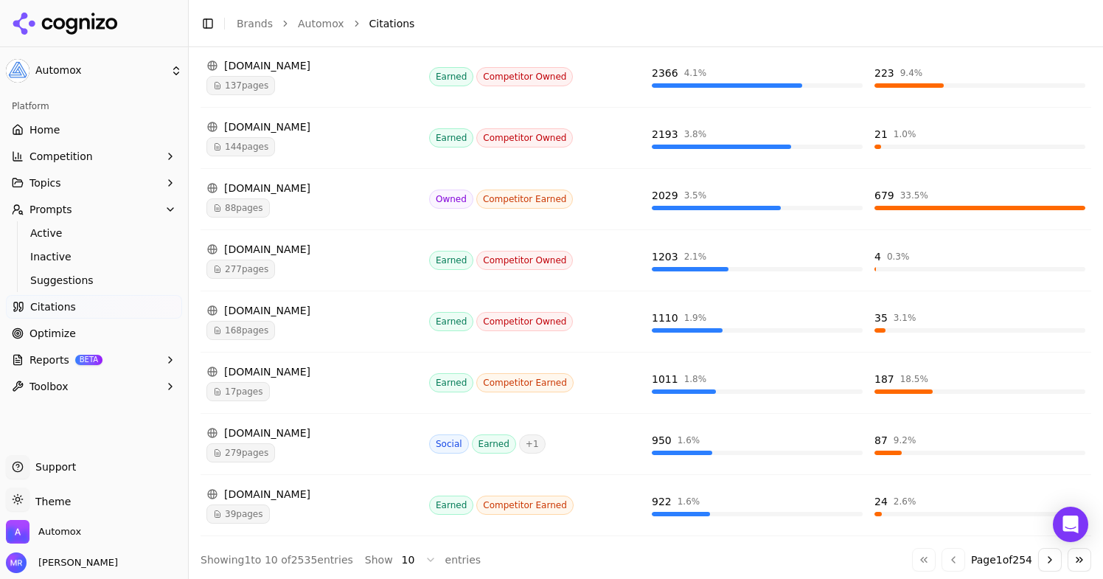
scroll to position [410, 0]
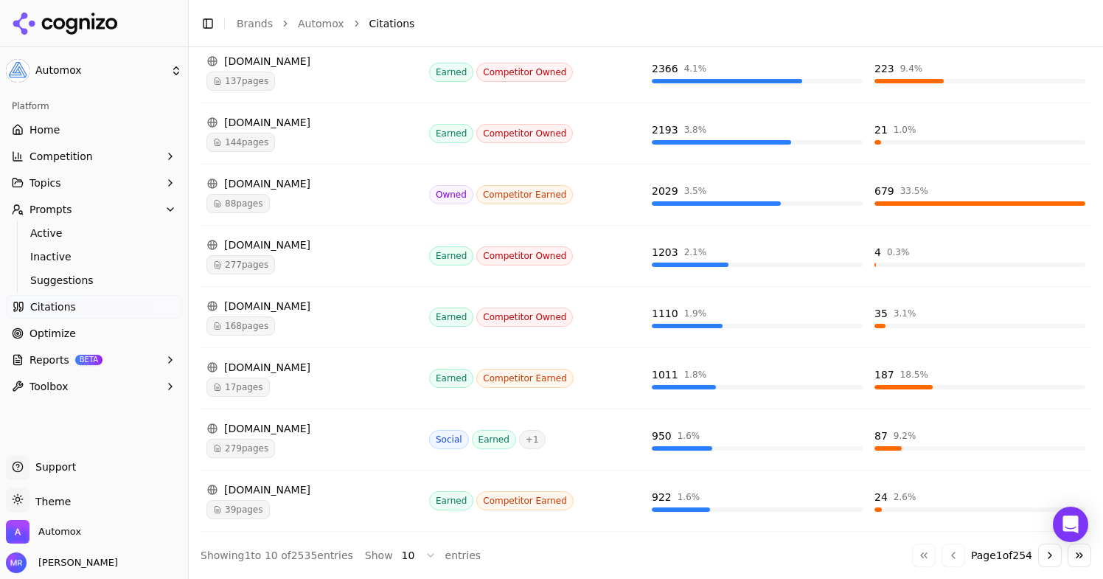
click at [1048, 554] on button "Go to next page" at bounding box center [1050, 555] width 24 height 24
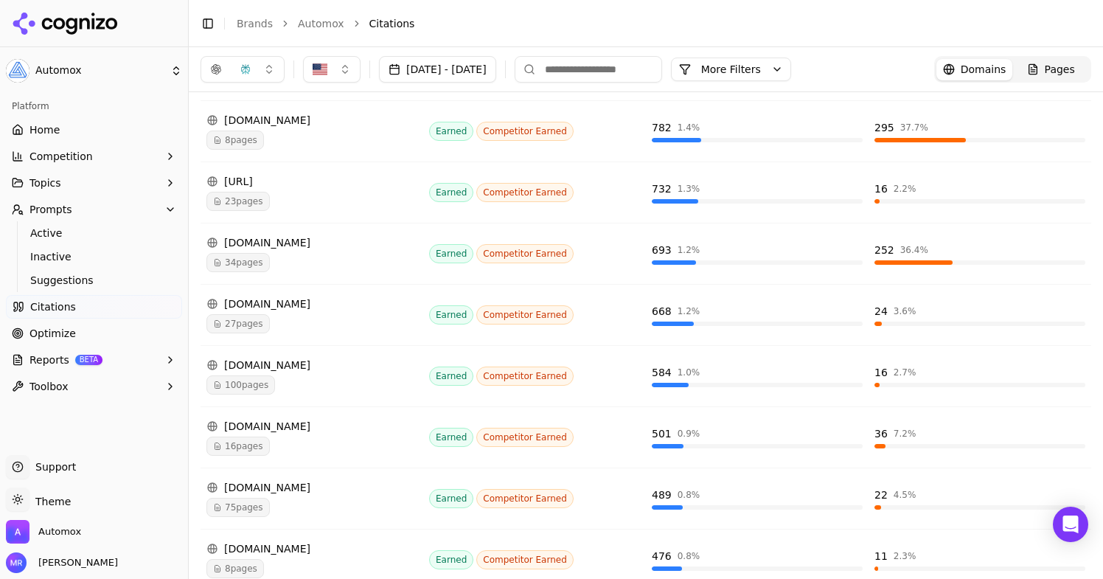
scroll to position [348, 0]
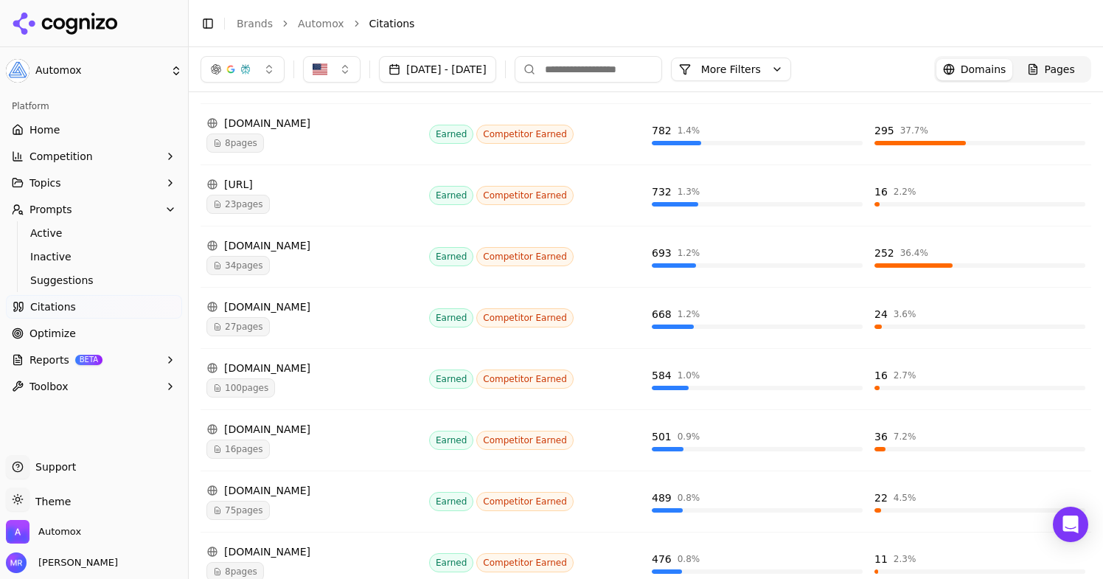
click at [254, 62] on button "button" at bounding box center [242, 69] width 84 height 27
click at [228, 161] on span "Google AI Overviews" at bounding box center [242, 158] width 93 height 29
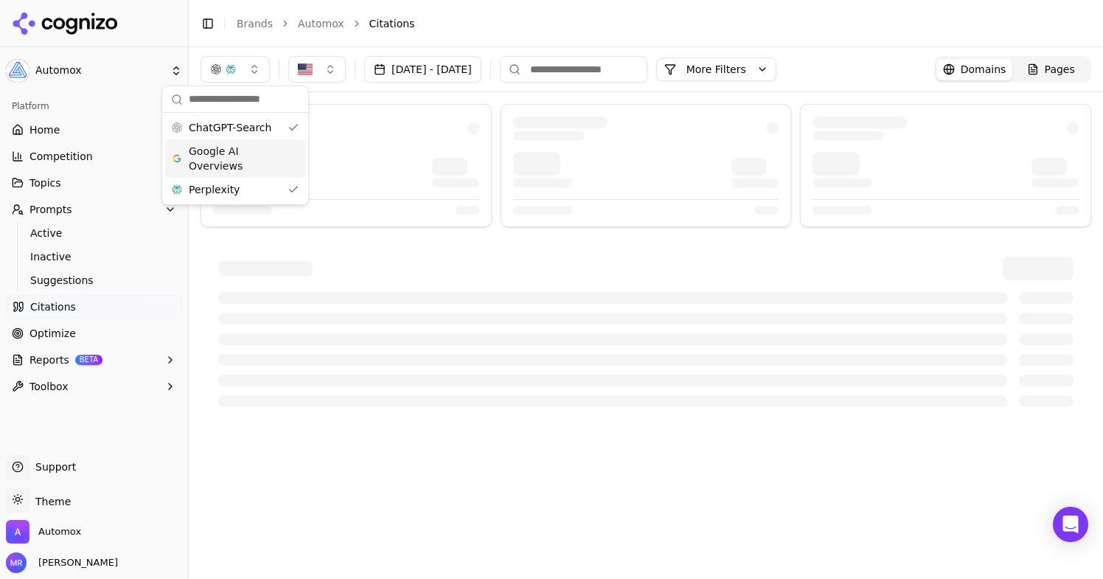
scroll to position [0, 0]
click at [228, 196] on span "Perplexity" at bounding box center [214, 189] width 51 height 15
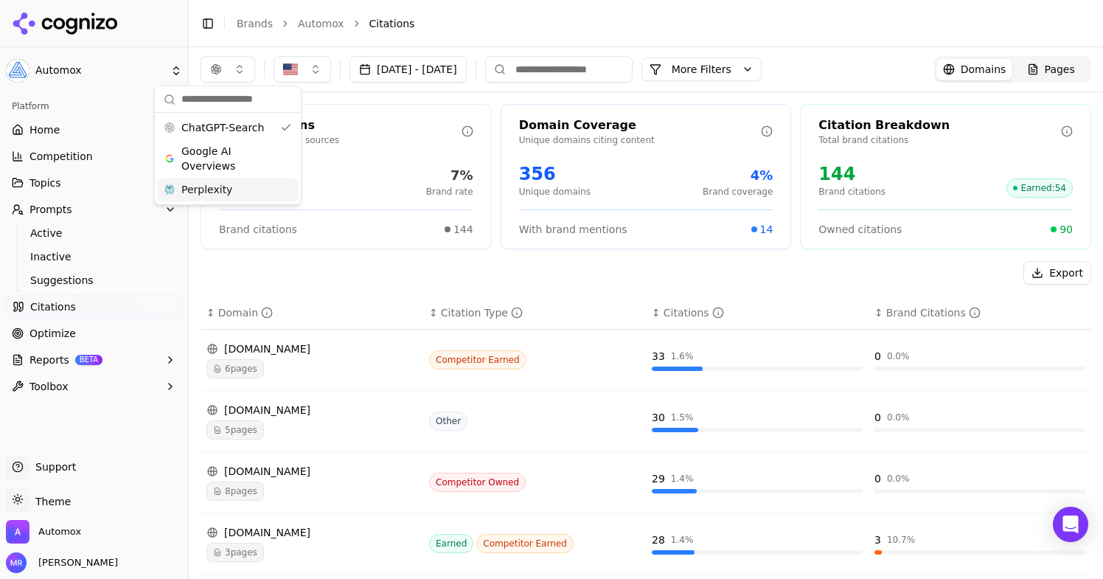
click at [886, 75] on div "[DATE] - [DATE] More More Filters Domains Pages" at bounding box center [645, 69] width 890 height 27
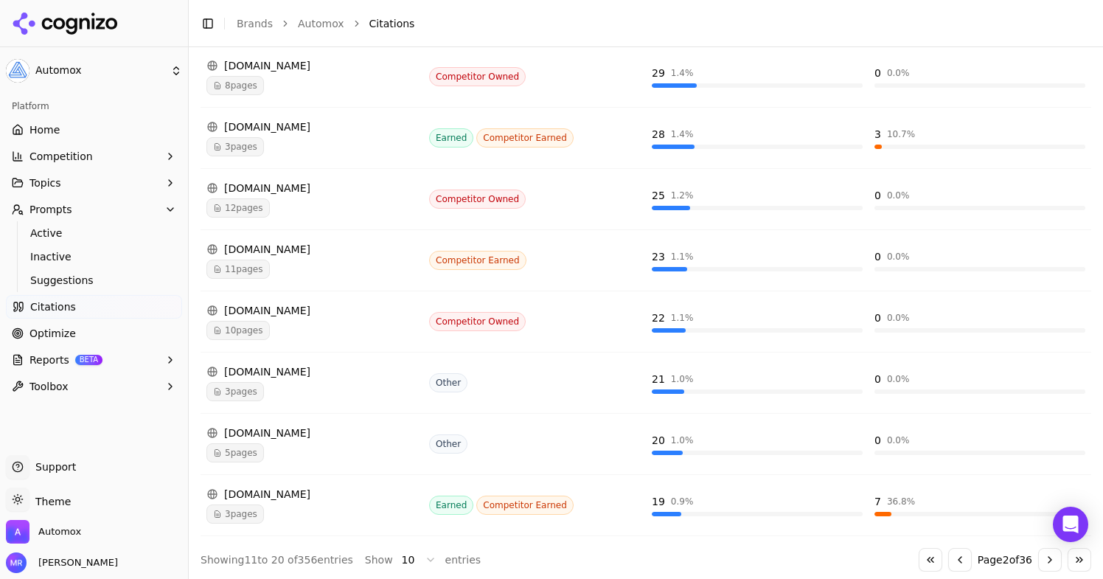
scroll to position [410, 0]
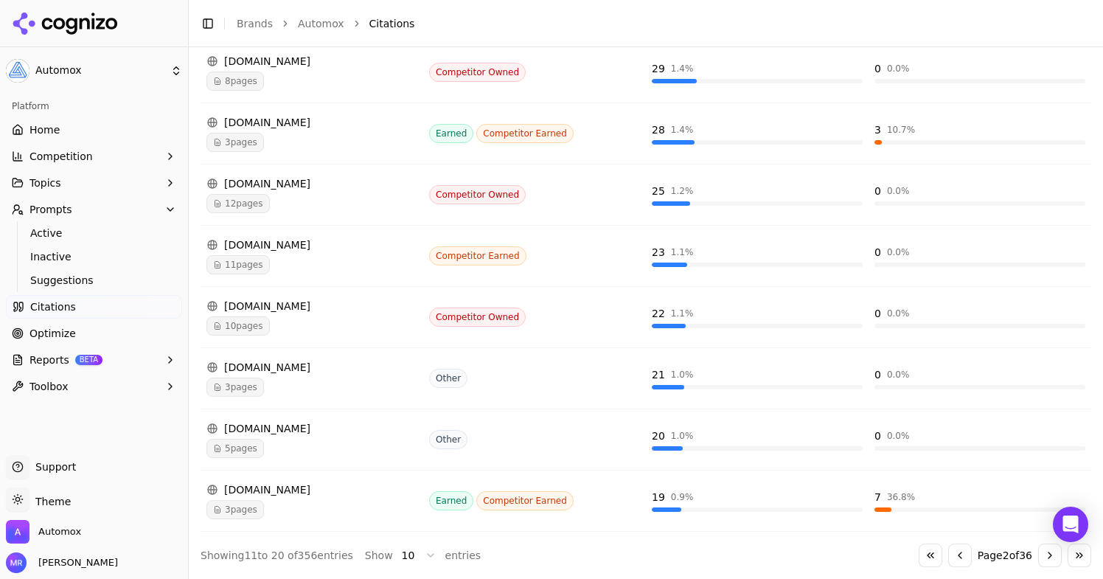
click at [958, 554] on button "Go to previous page" at bounding box center [960, 555] width 24 height 24
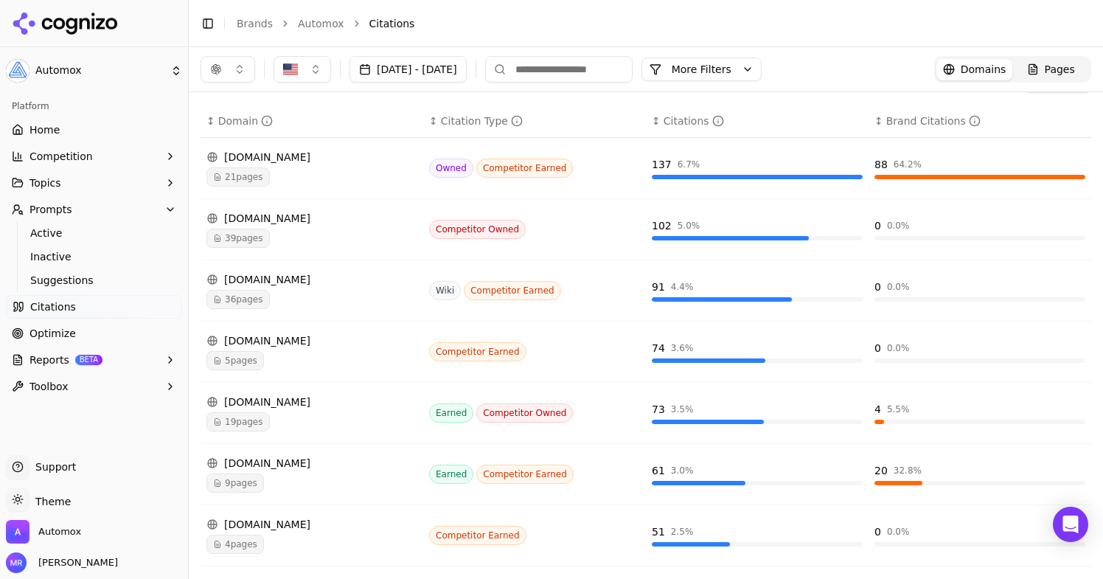
scroll to position [192, 0]
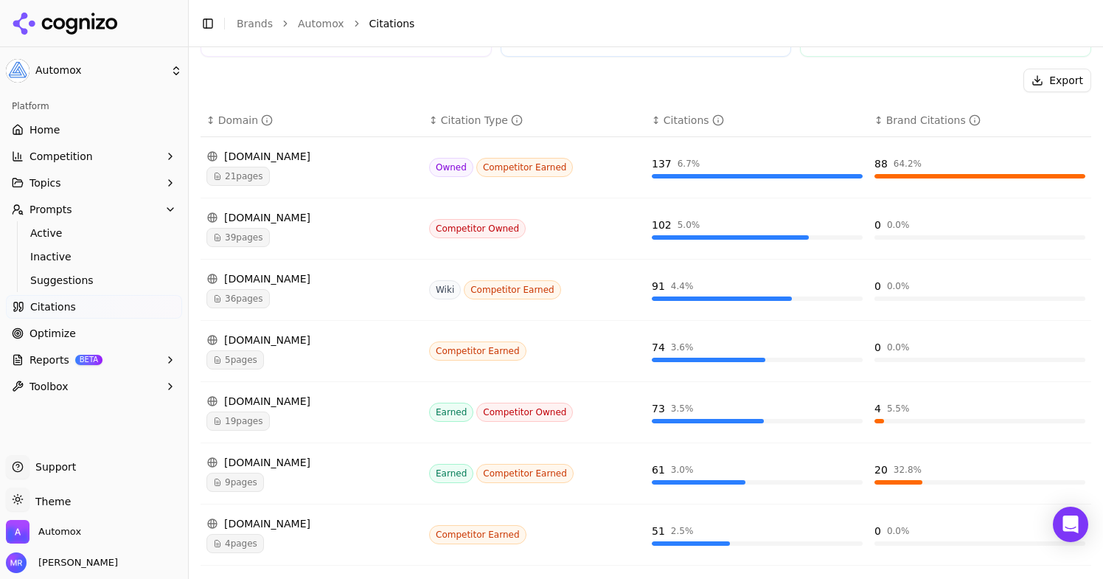
click at [272, 343] on div "[DOMAIN_NAME]" at bounding box center [311, 339] width 211 height 15
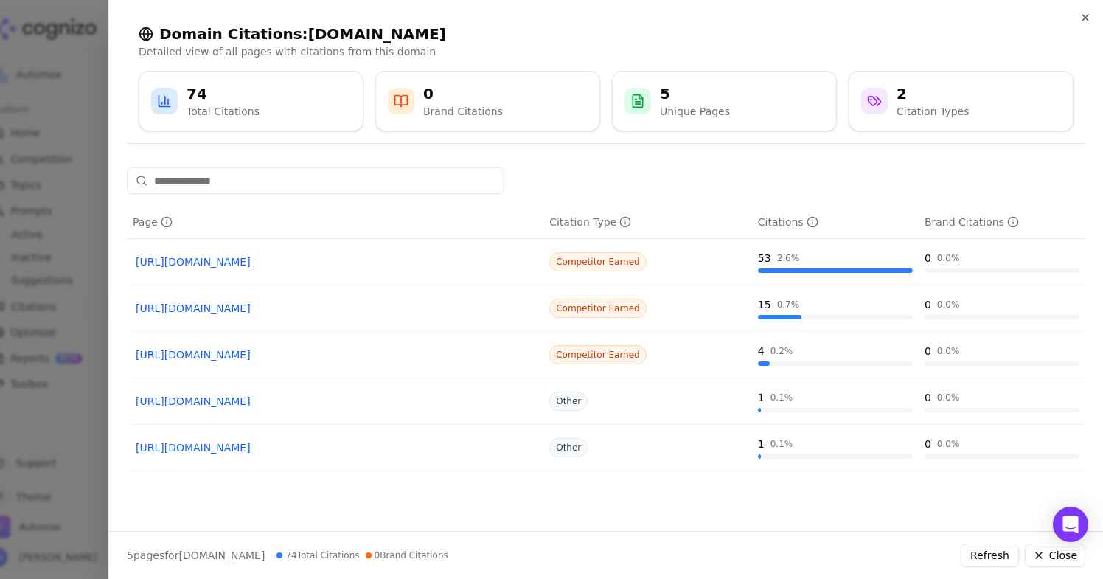
click at [450, 232] on th "Page" at bounding box center [335, 222] width 416 height 33
click at [88, 63] on div at bounding box center [551, 289] width 1103 height 579
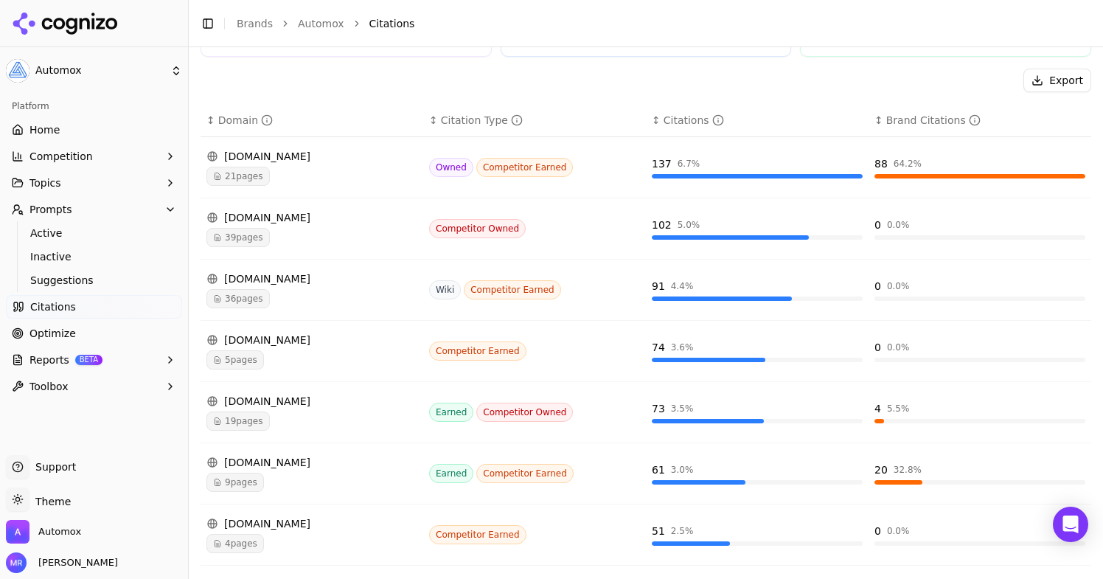
scroll to position [241, 0]
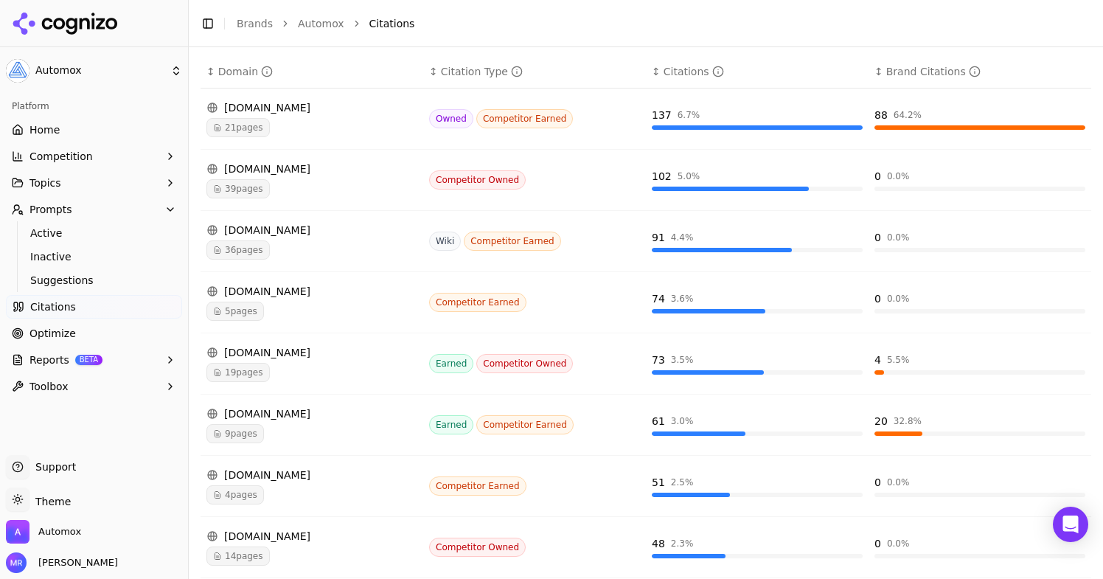
click at [333, 416] on div "[DOMAIN_NAME]" at bounding box center [311, 413] width 211 height 15
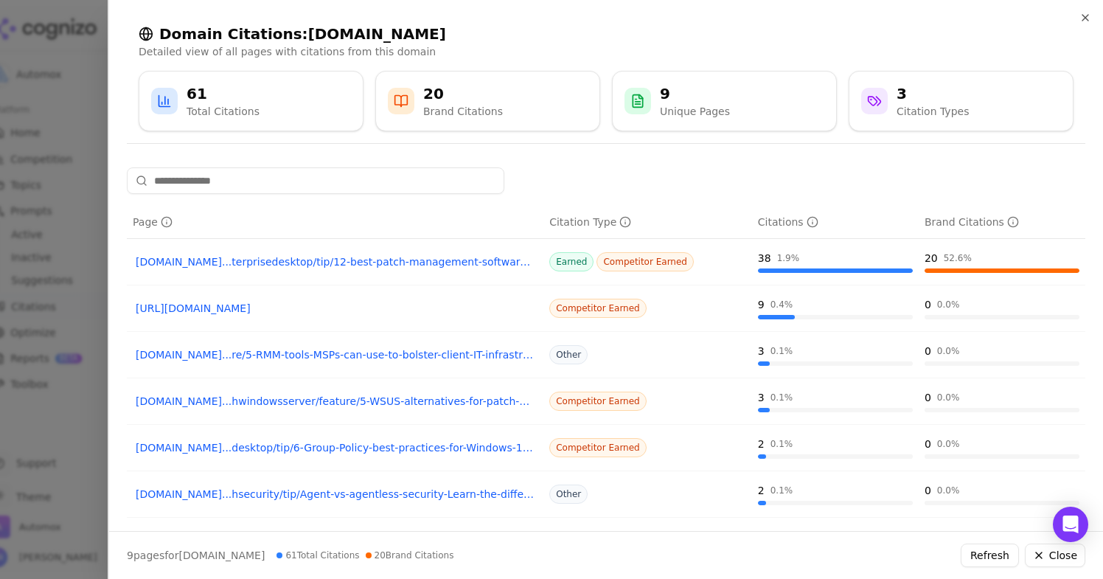
scroll to position [33, 0]
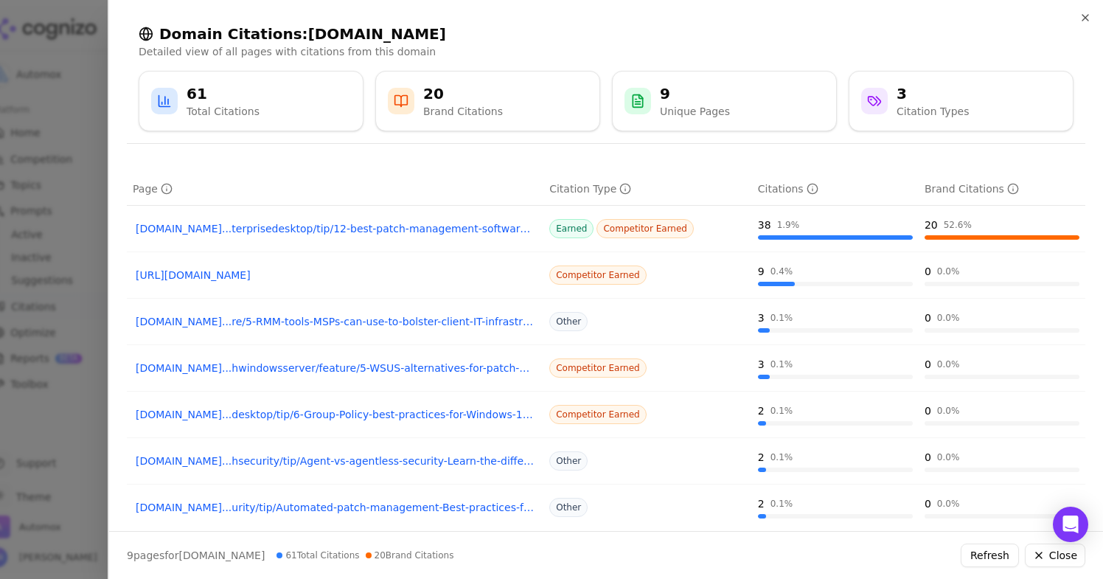
click at [75, 98] on div at bounding box center [551, 289] width 1103 height 579
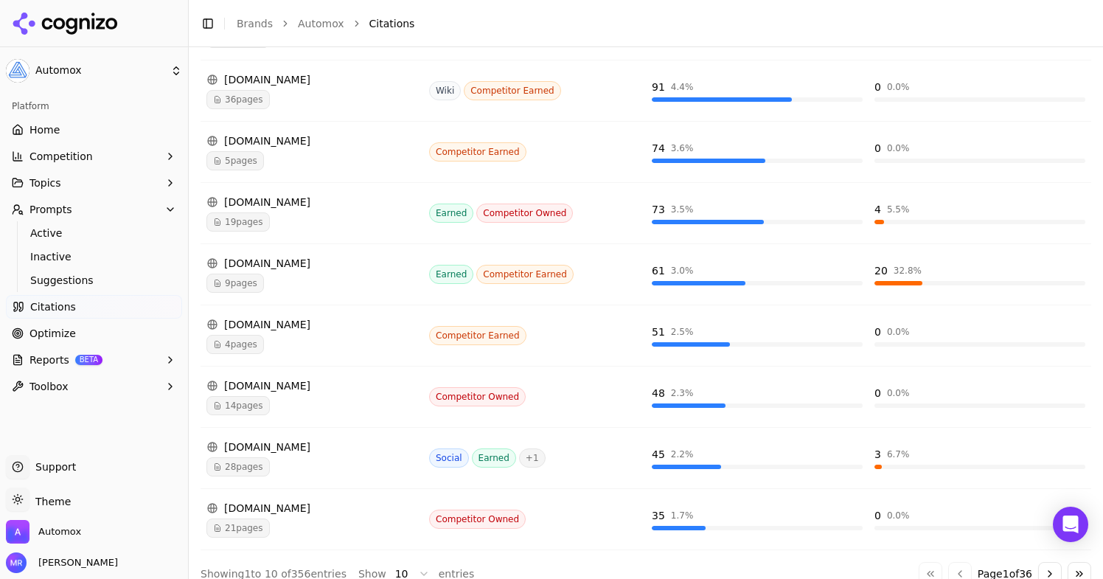
scroll to position [410, 0]
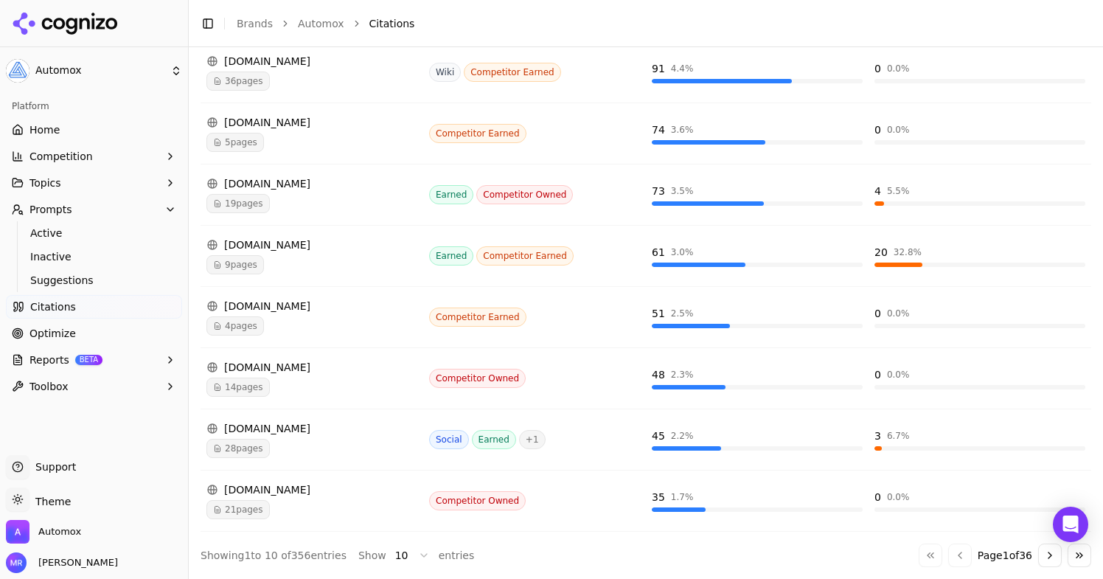
click at [1044, 557] on button "Go to next page" at bounding box center [1050, 555] width 24 height 24
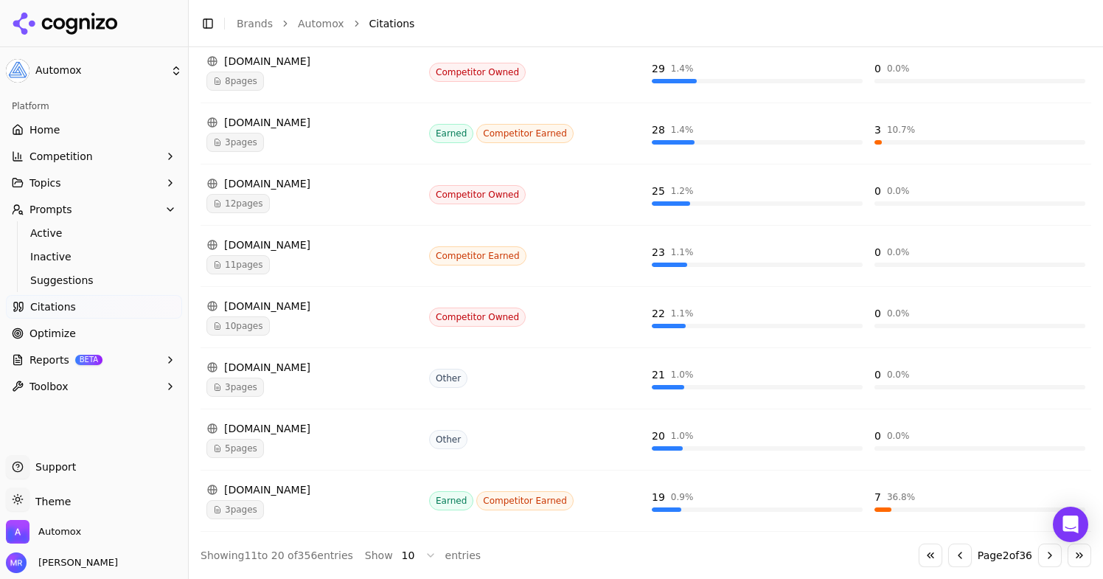
click at [948, 551] on button "Go to previous page" at bounding box center [960, 555] width 24 height 24
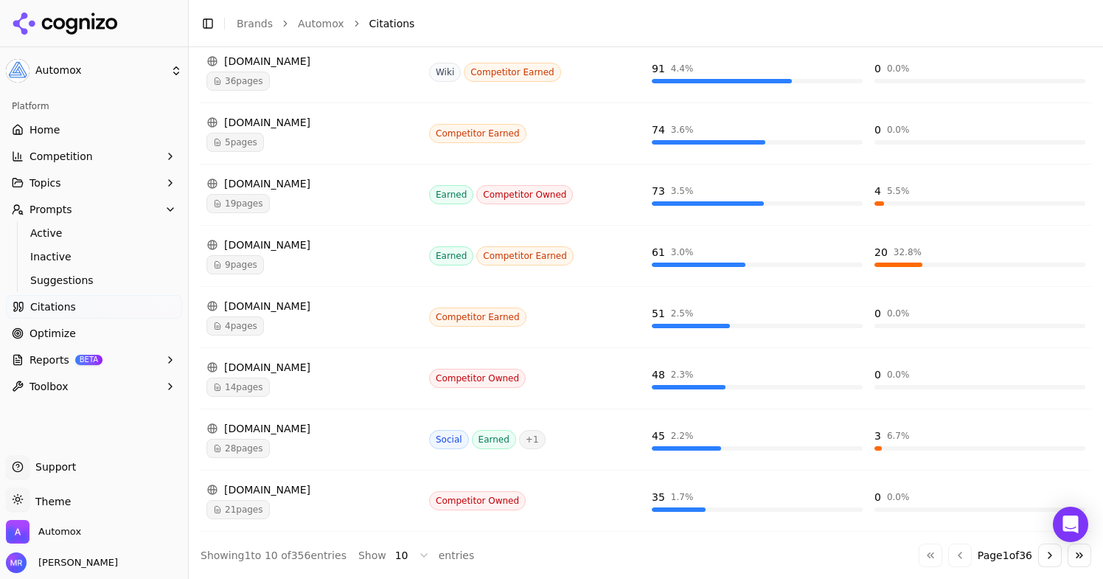
click at [58, 334] on span "Optimize" at bounding box center [52, 333] width 46 height 15
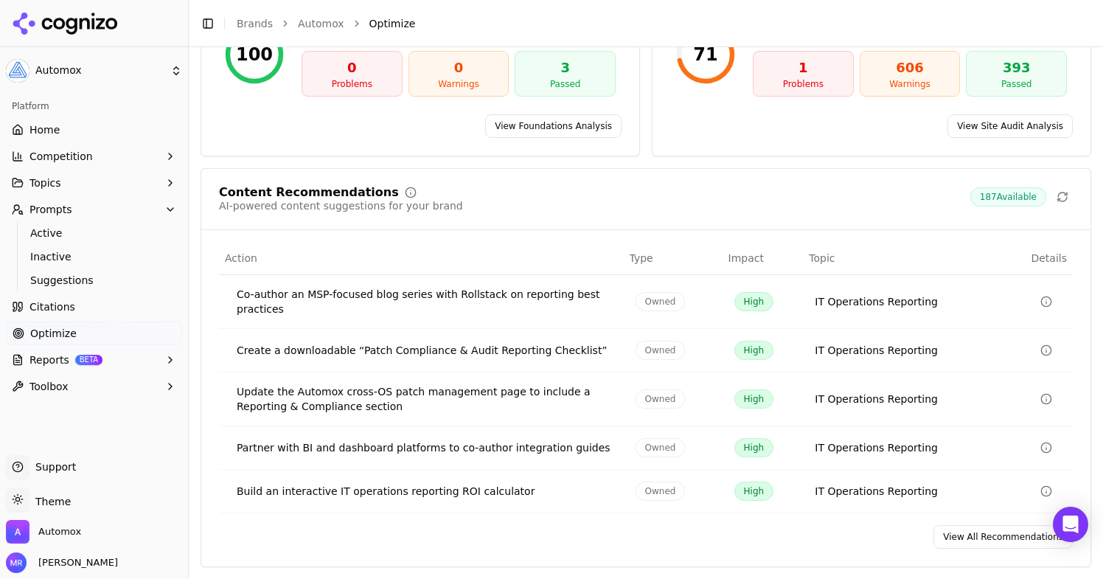
scroll to position [222, 0]
click at [953, 536] on link "View All Recommendations" at bounding box center [1002, 537] width 139 height 24
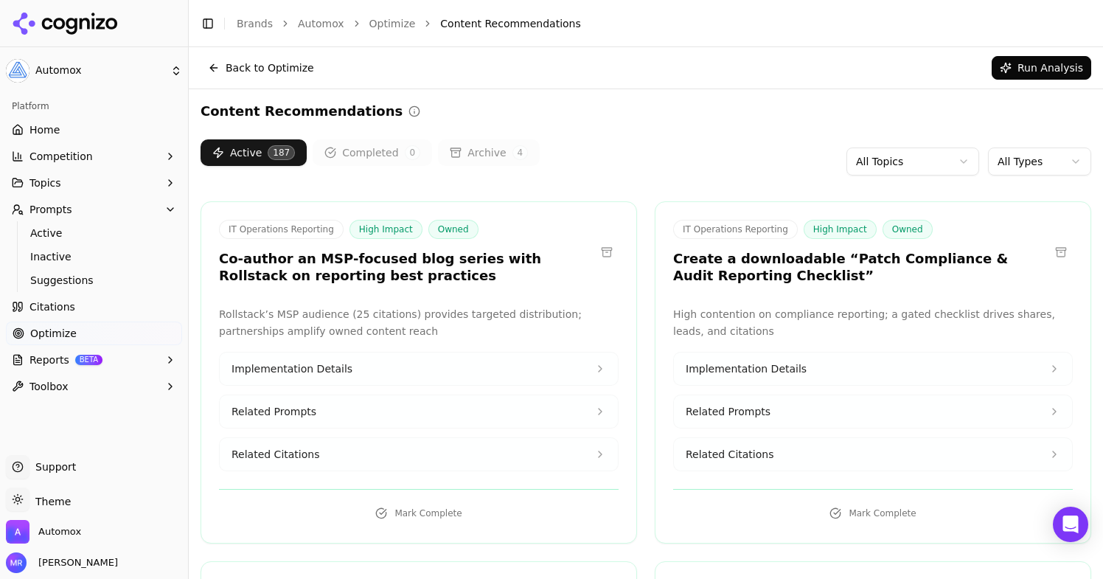
click at [1025, 159] on html "Automox Platform Home Competition Topics Prompts Active Inactive Suggestions Ci…" at bounding box center [551, 289] width 1103 height 579
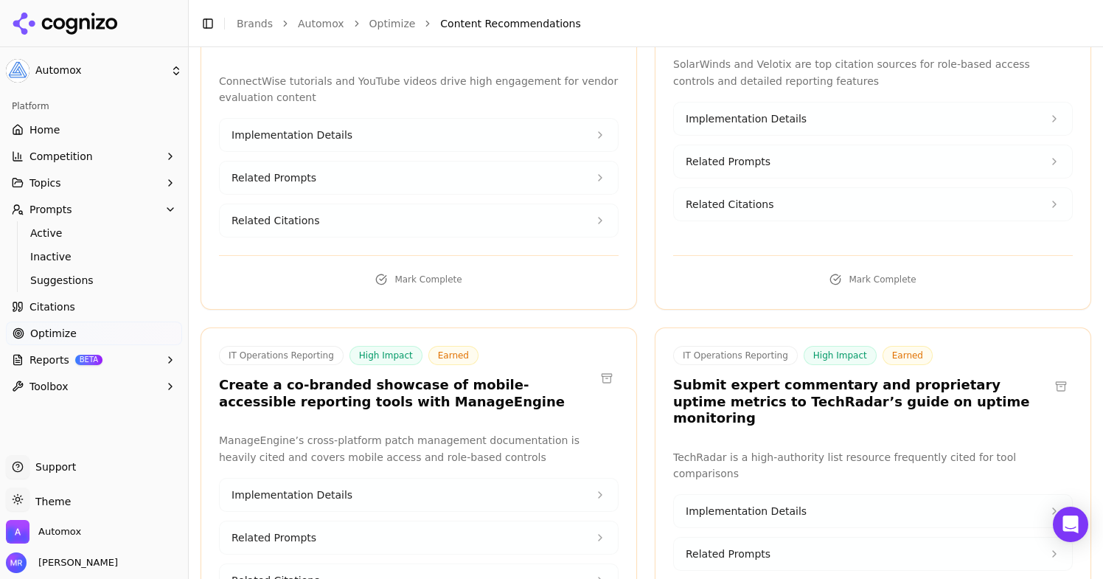
scroll to position [251, 0]
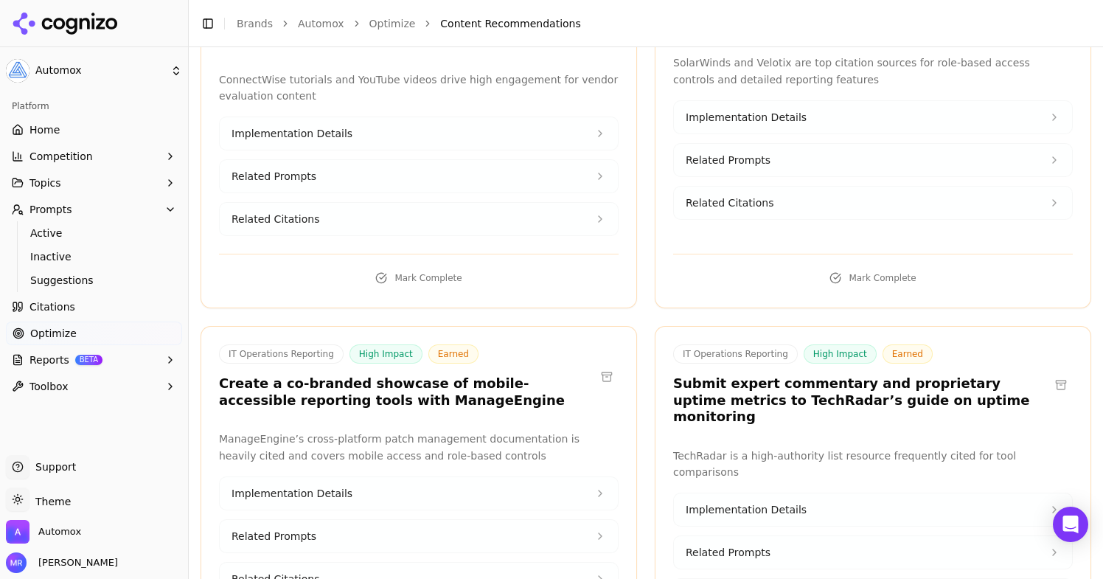
click at [607, 365] on button at bounding box center [607, 377] width 24 height 24
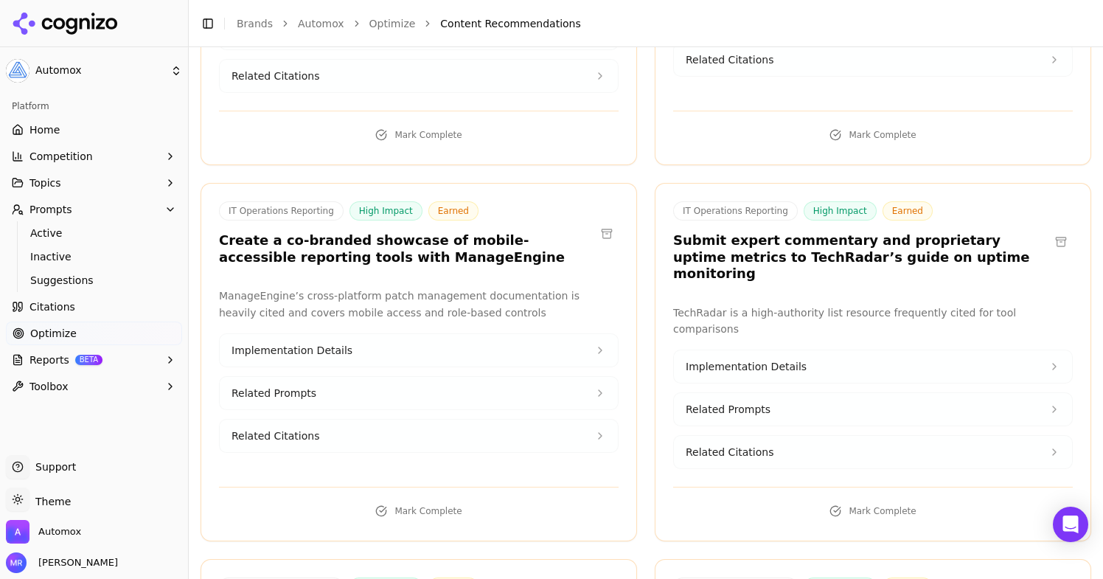
scroll to position [392, 0]
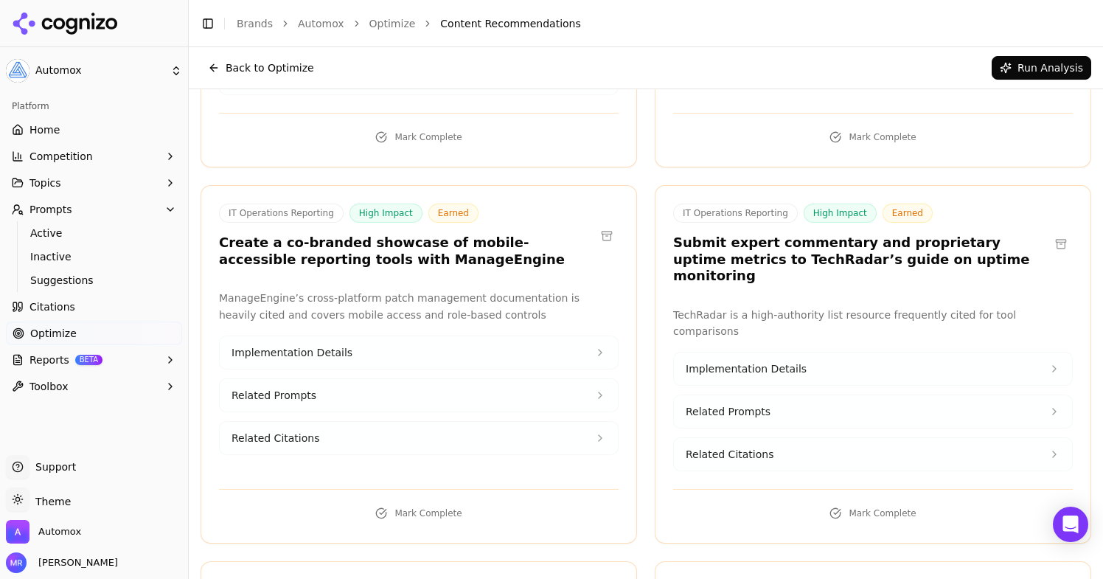
click at [607, 224] on button at bounding box center [607, 236] width 24 height 24
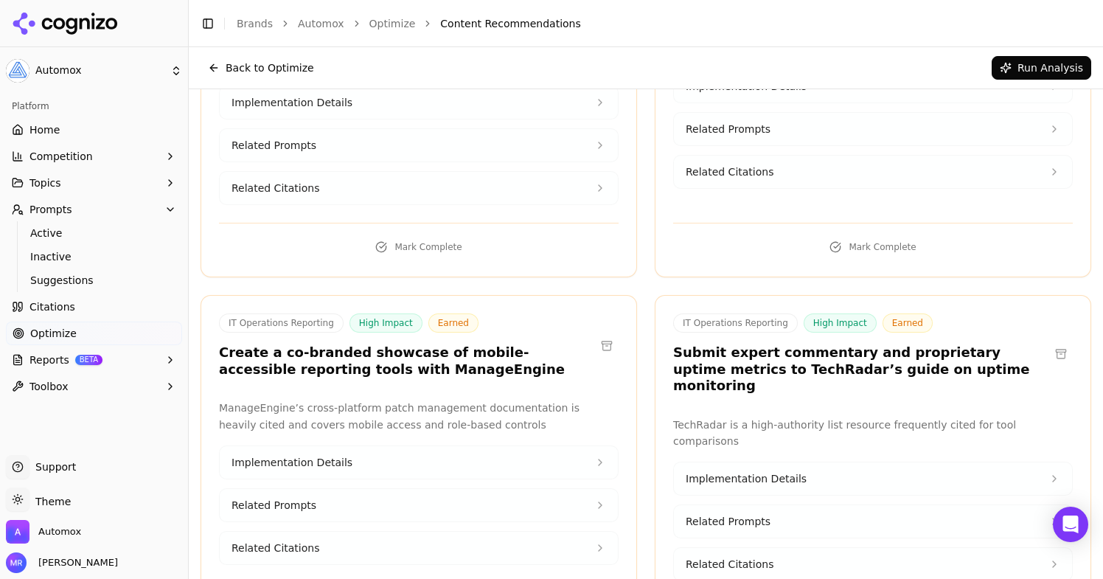
scroll to position [271, 0]
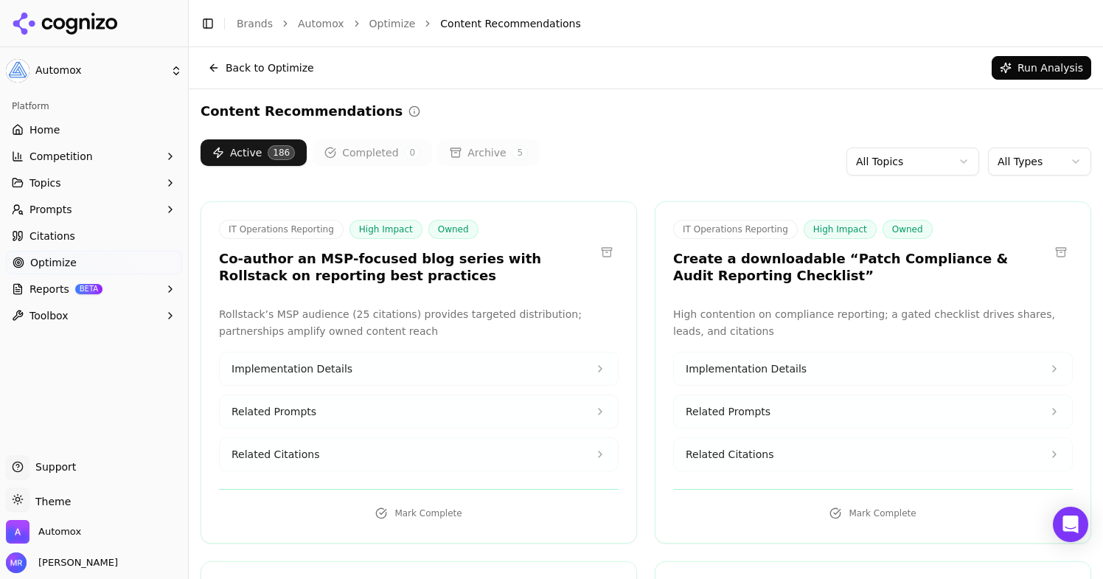
click at [1050, 167] on html "Automox Platform Home Competition Topics Prompts Citations Optimize Reports BET…" at bounding box center [551, 289] width 1103 height 579
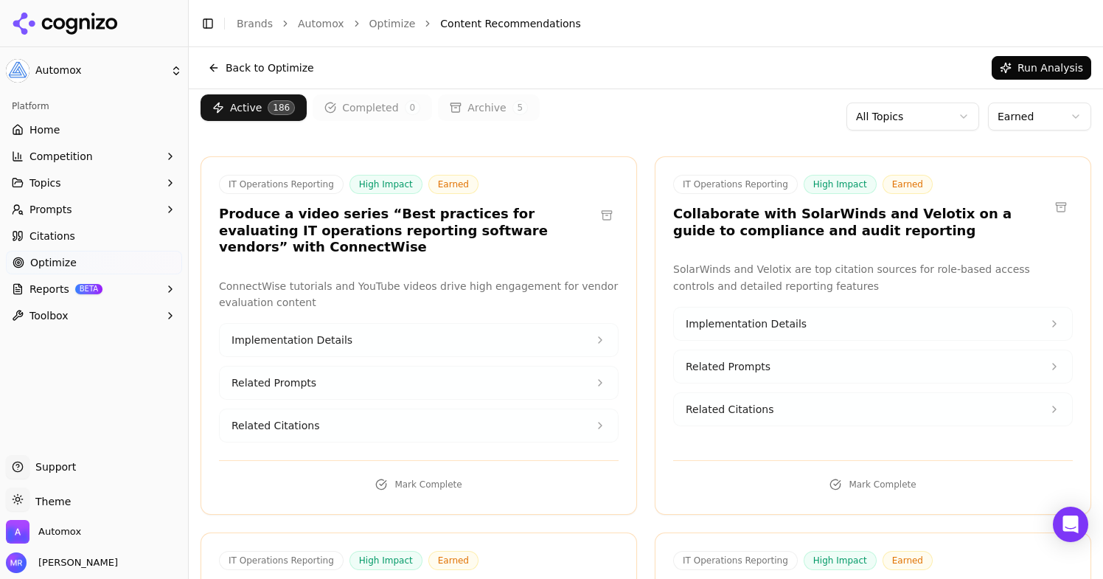
scroll to position [125, 0]
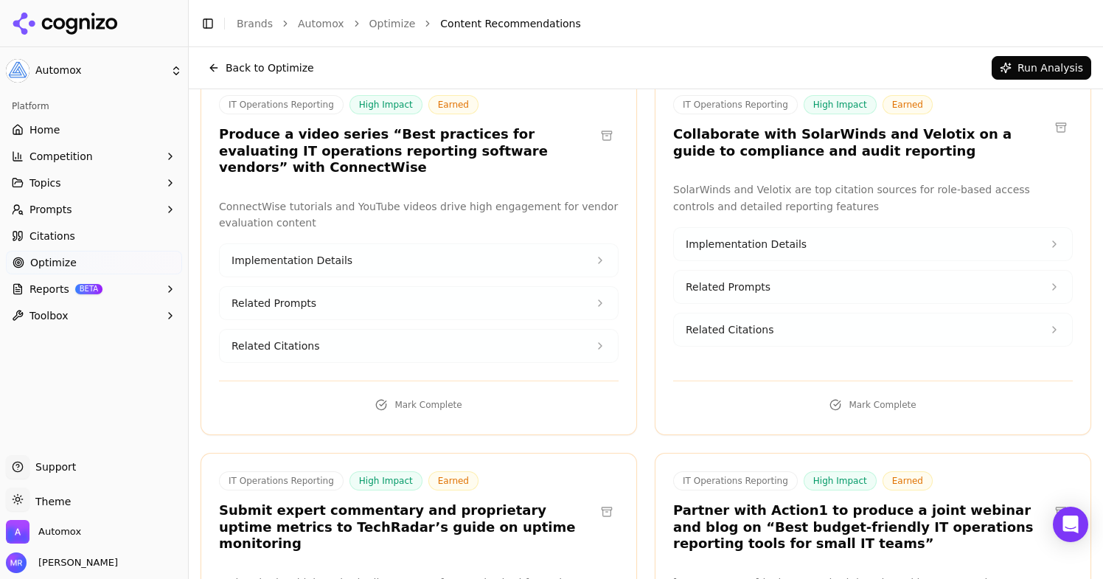
click at [49, 237] on span "Citations" at bounding box center [52, 236] width 46 height 15
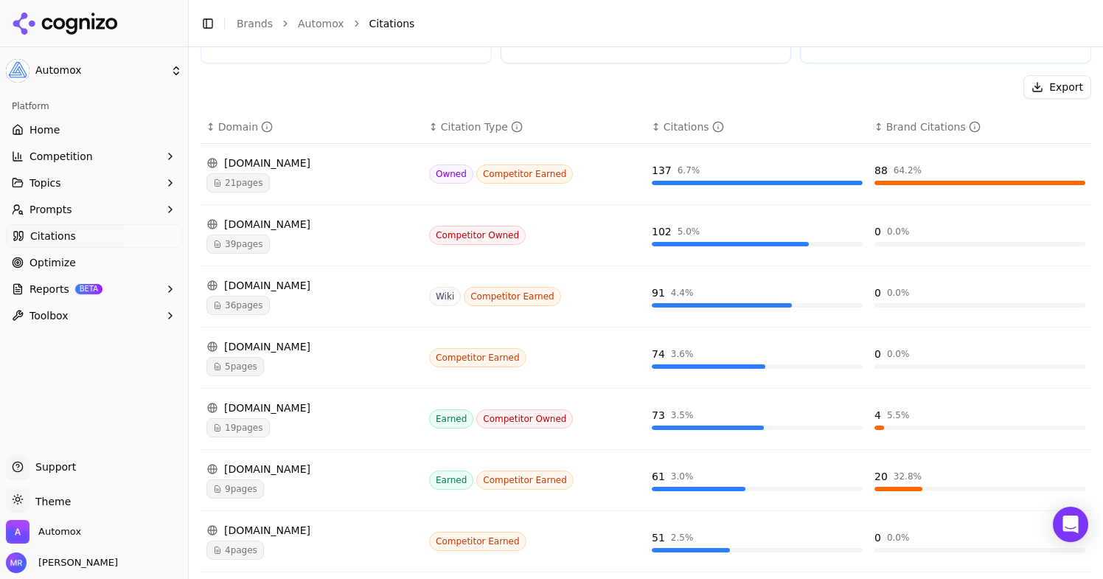
scroll to position [410, 0]
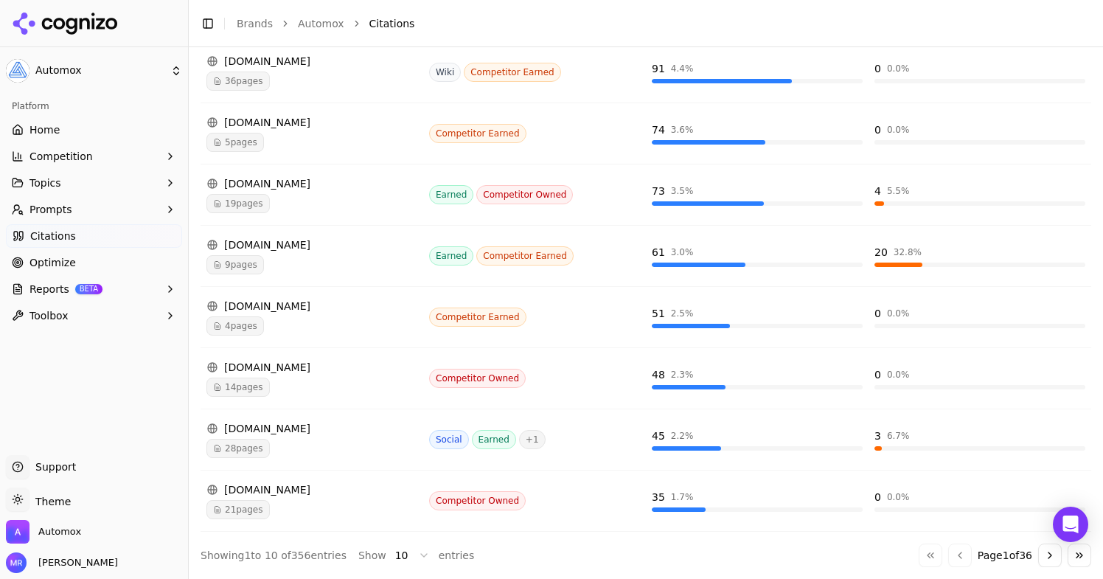
click at [259, 429] on div "[DOMAIN_NAME]" at bounding box center [311, 428] width 211 height 15
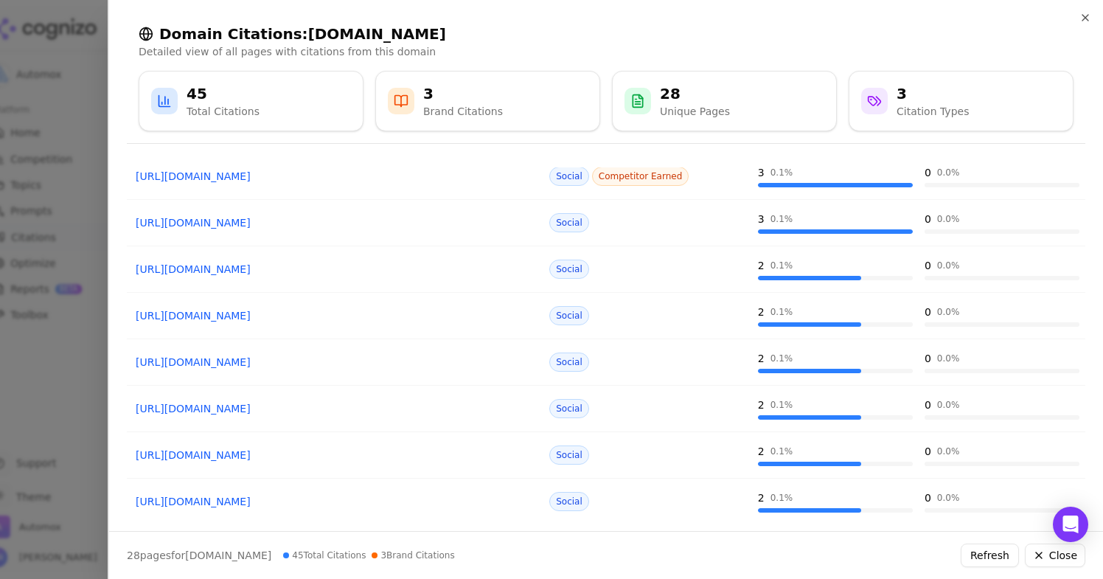
scroll to position [0, 0]
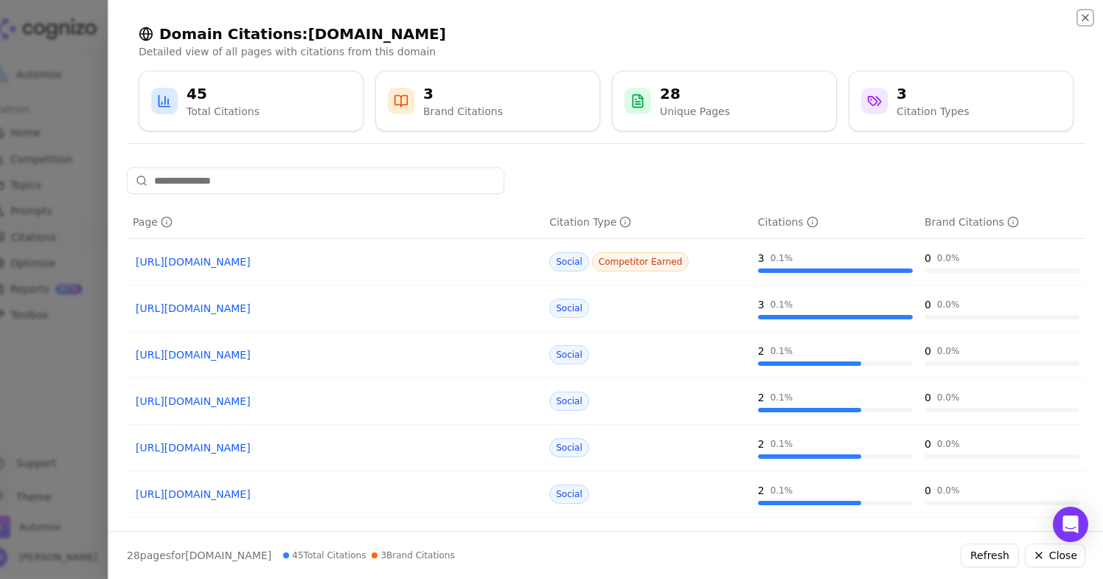
click at [1084, 18] on icon "button" at bounding box center [1085, 18] width 6 height 6
